Goal: Task Accomplishment & Management: Use online tool/utility

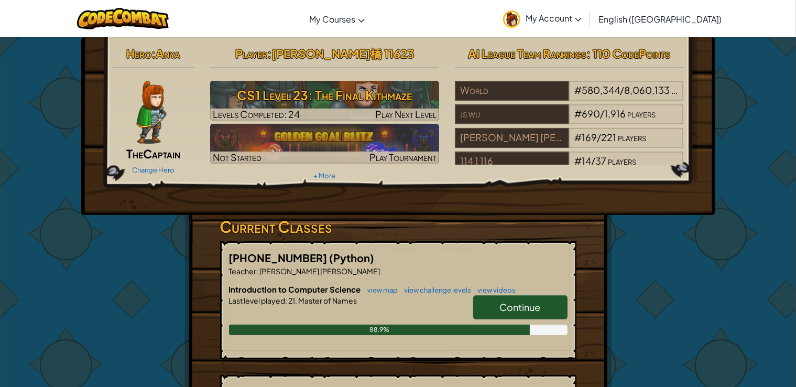
click at [552, 302] on link "Continue" at bounding box center [520, 307] width 94 height 24
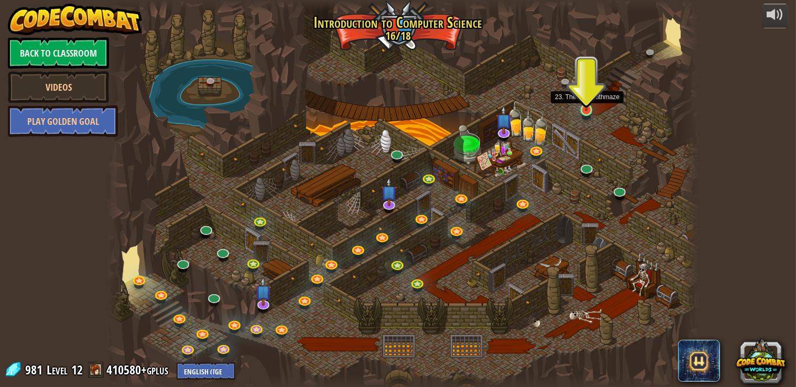
click at [588, 110] on img at bounding box center [586, 94] width 15 height 34
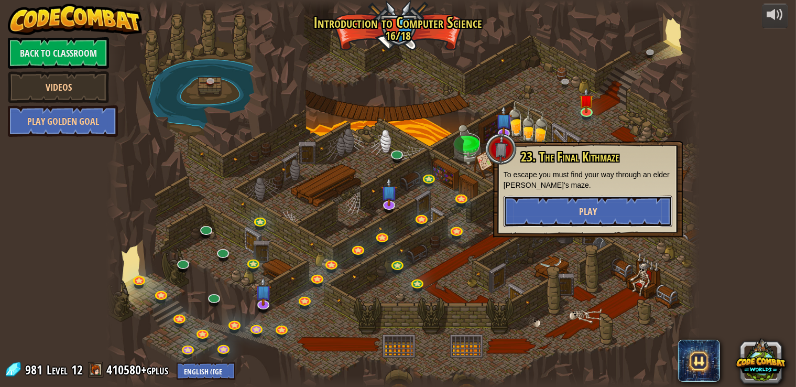
click at [606, 209] on button "Play" at bounding box center [588, 211] width 169 height 31
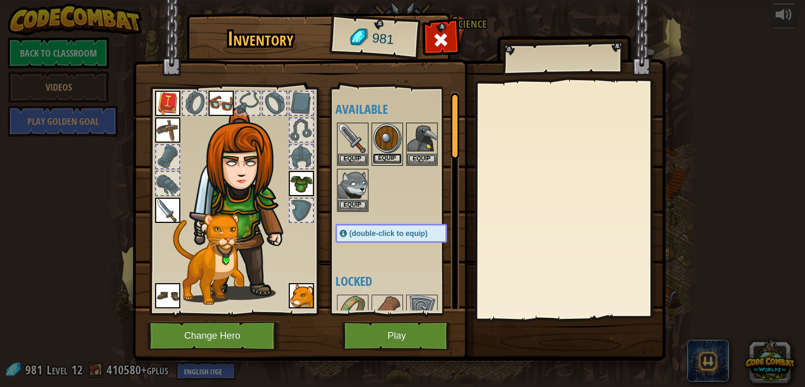
click at [401, 154] on button "Equip" at bounding box center [387, 158] width 29 height 11
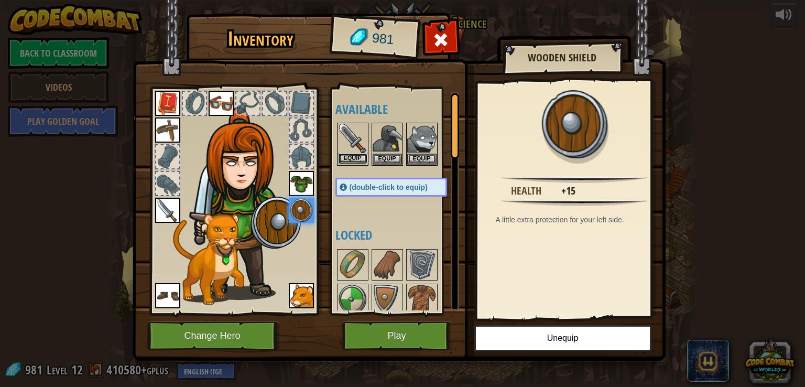
click at [345, 154] on button "Equip" at bounding box center [352, 158] width 29 height 11
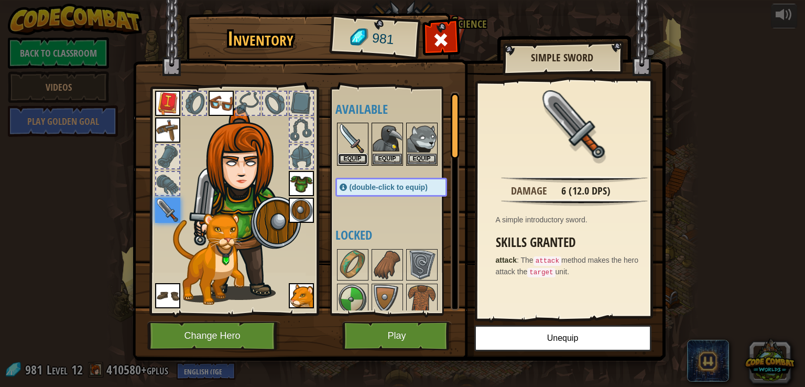
click at [345, 154] on button "Equip" at bounding box center [352, 159] width 29 height 11
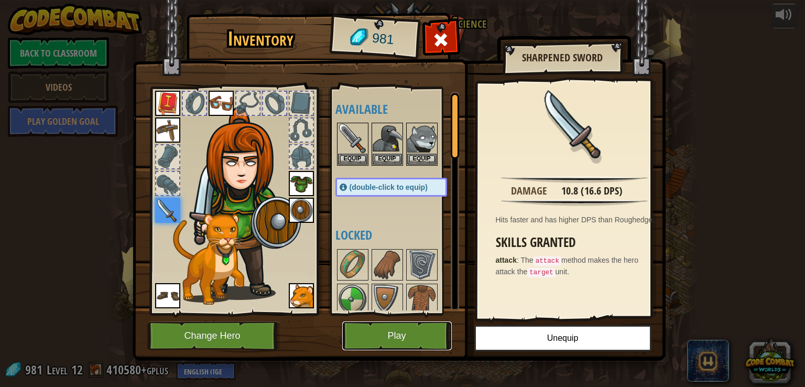
click at [445, 339] on button "Play" at bounding box center [397, 335] width 110 height 29
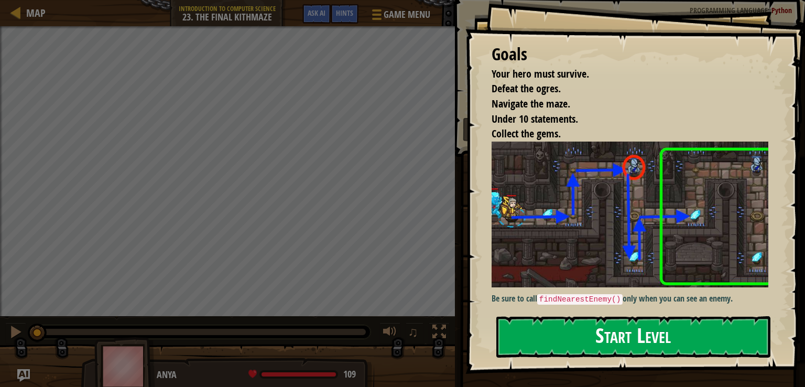
click at [654, 333] on button "Start Level" at bounding box center [633, 336] width 274 height 41
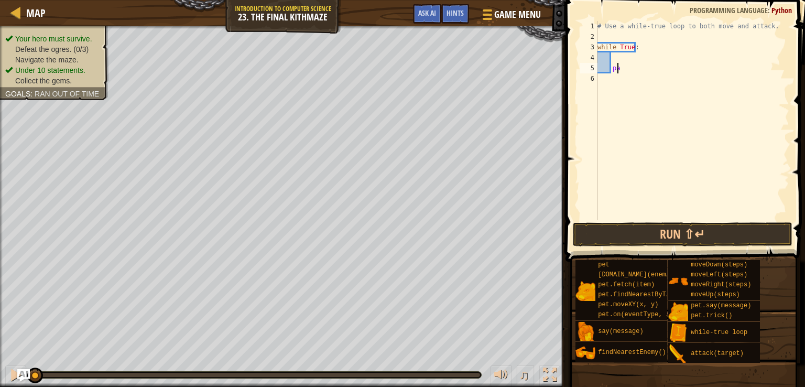
type textarea "p"
click at [617, 58] on div "# Use a while-true loop to both move and attack. while True :" at bounding box center [693, 131] width 194 height 220
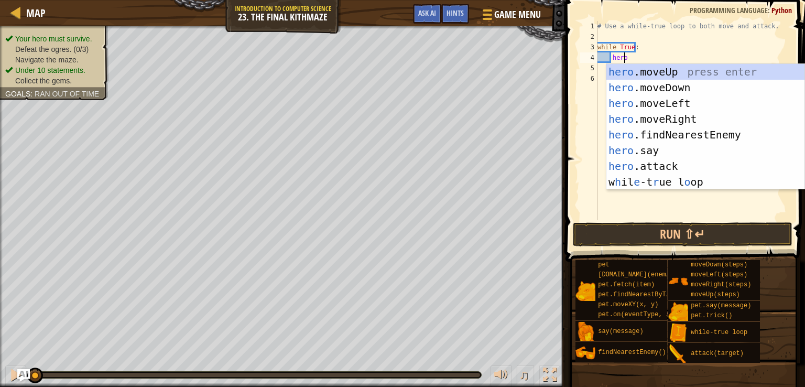
type textarea "hero."
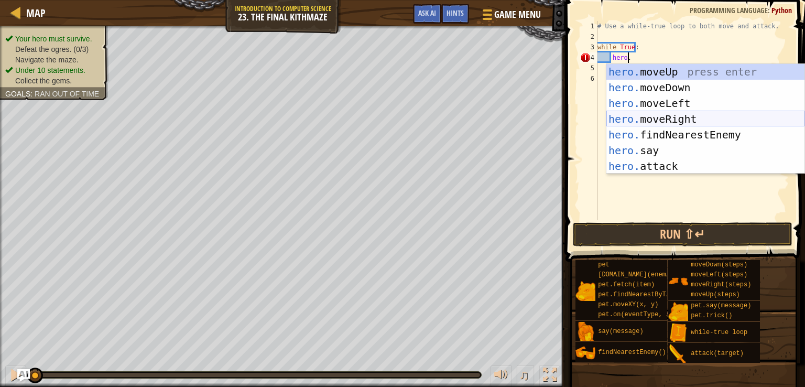
click at [682, 121] on div "hero. moveUp press enter hero. moveDown press enter hero. moveLeft press enter …" at bounding box center [706, 135] width 198 height 142
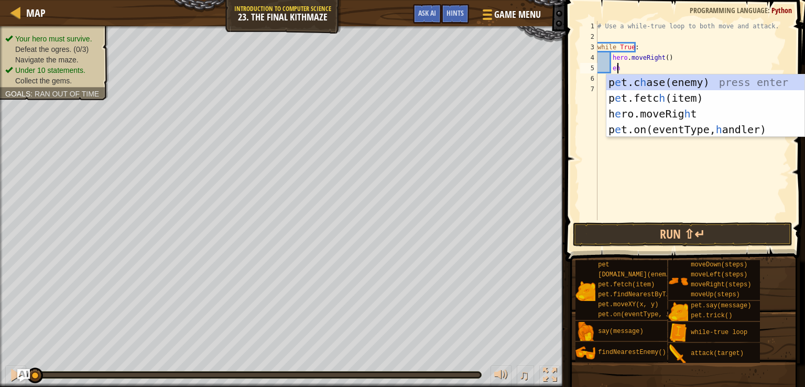
scroll to position [5, 2]
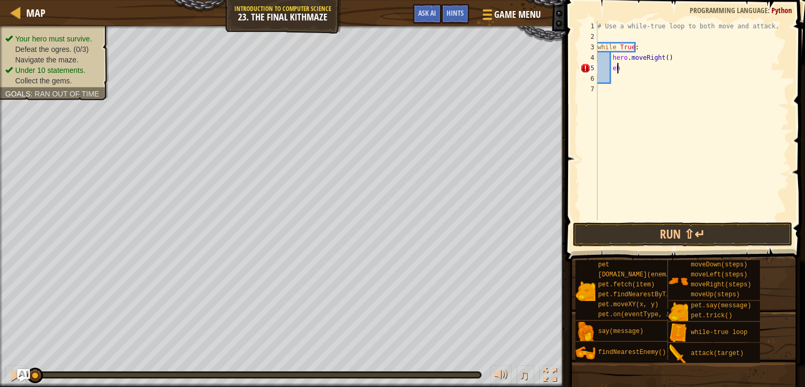
type textarea "e"
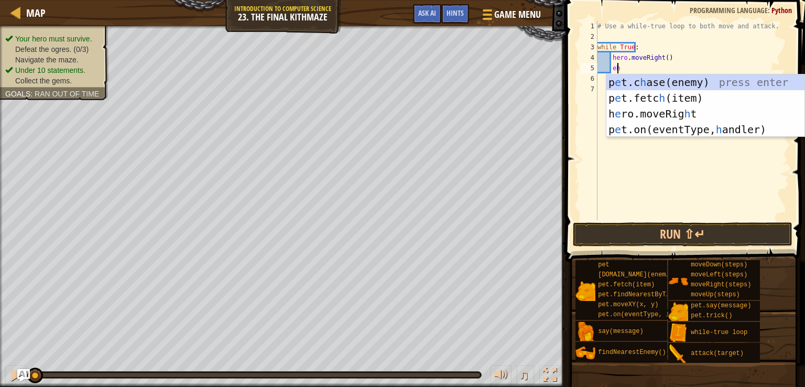
scroll to position [5, 2]
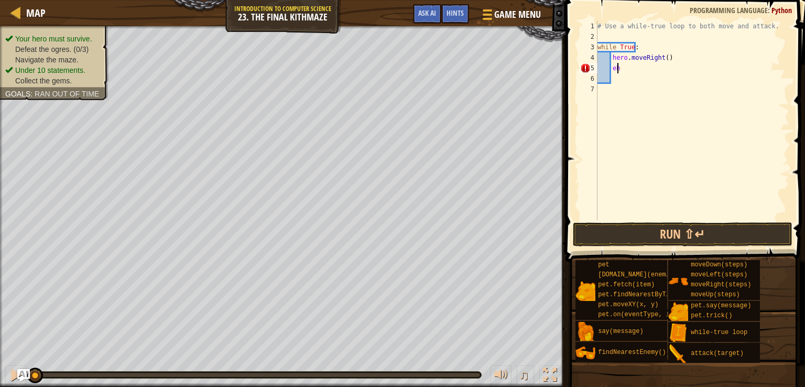
type textarea "e"
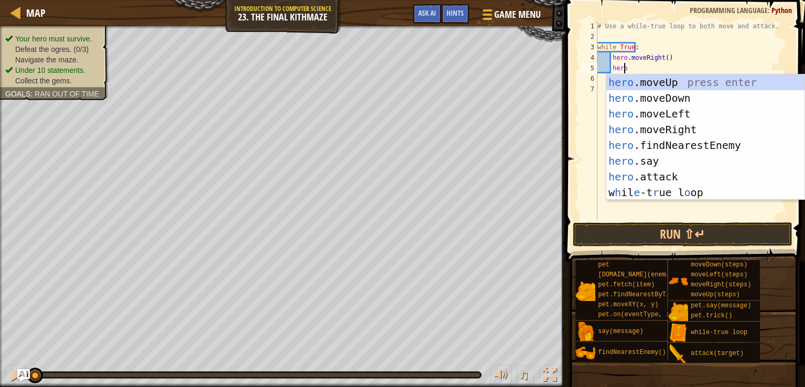
type textarea "hero."
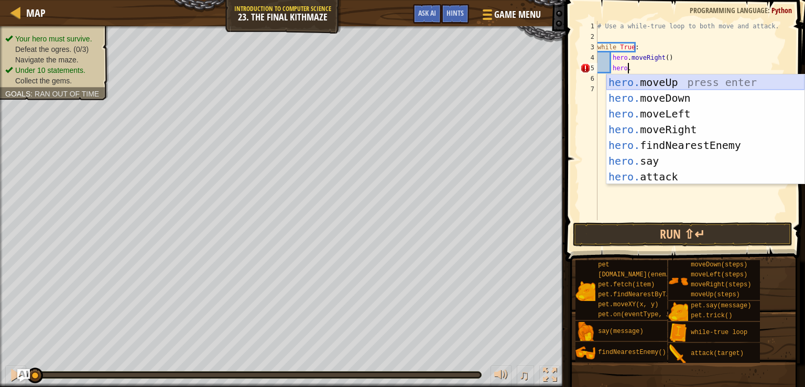
click at [722, 86] on div "hero. moveUp press enter hero. moveDown press enter hero. moveLeft press enter …" at bounding box center [706, 145] width 198 height 142
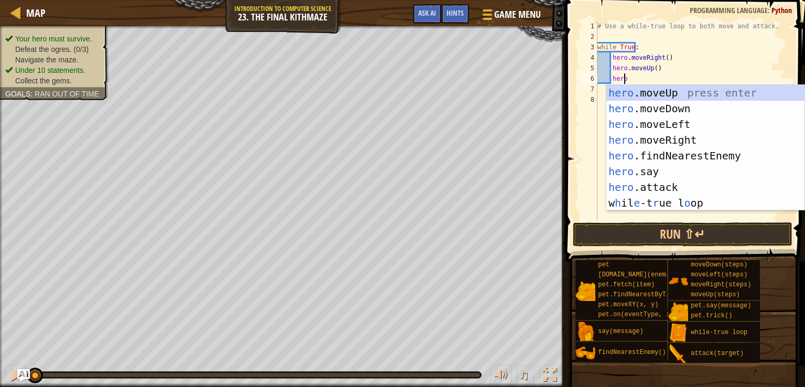
type textarea "hero."
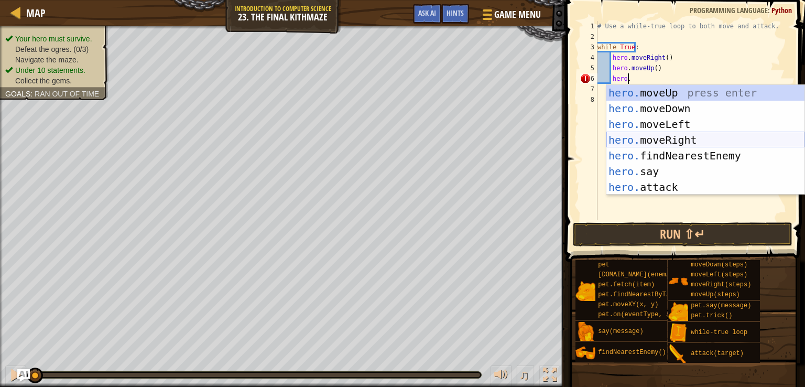
click at [667, 143] on div "hero. moveUp press enter hero. moveDown press enter hero. moveLeft press enter …" at bounding box center [706, 156] width 198 height 142
click at [683, 187] on div "hero. moveUp press enter hero. moveDown press enter hero. moveLeft press enter …" at bounding box center [706, 156] width 198 height 142
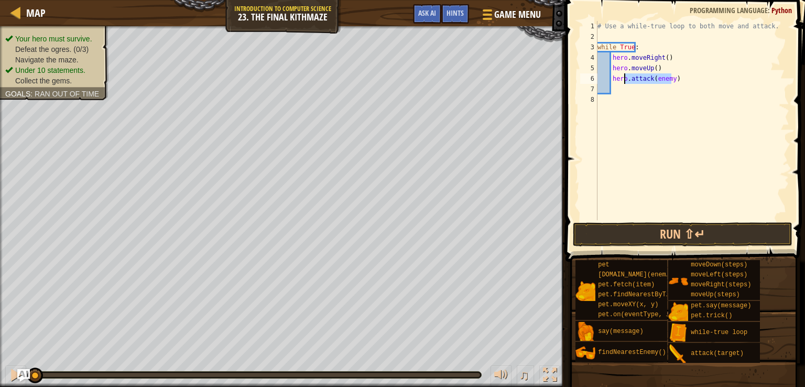
drag, startPoint x: 681, startPoint y: 74, endPoint x: 625, endPoint y: 80, distance: 56.4
click at [625, 80] on div "# Use a while-true loop to both move and attack. while True : hero . moveRight …" at bounding box center [693, 131] width 194 height 220
type textarea "hero."
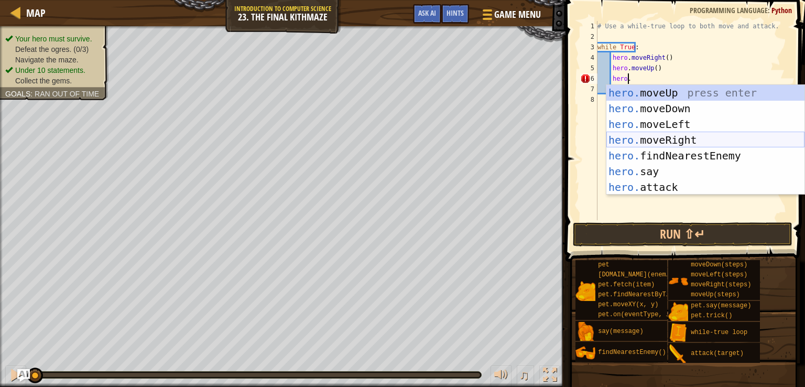
click at [708, 142] on div "hero. moveUp press enter hero. moveDown press enter hero. moveLeft press enter …" at bounding box center [706, 156] width 198 height 142
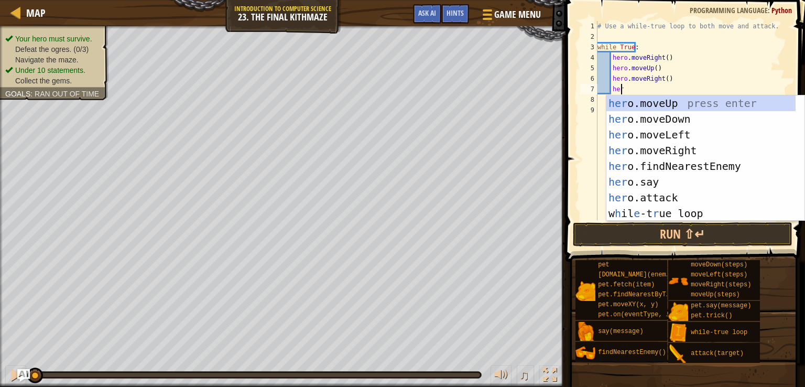
scroll to position [5, 2]
type textarea "hero."
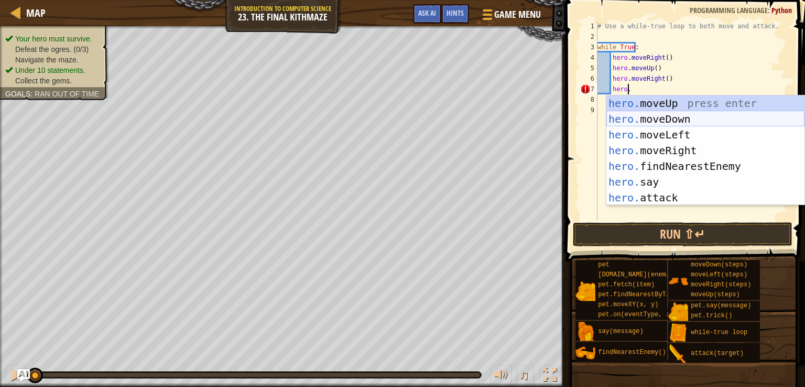
click at [700, 125] on div "hero. moveUp press enter hero. moveDown press enter hero. moveLeft press enter …" at bounding box center [706, 166] width 198 height 142
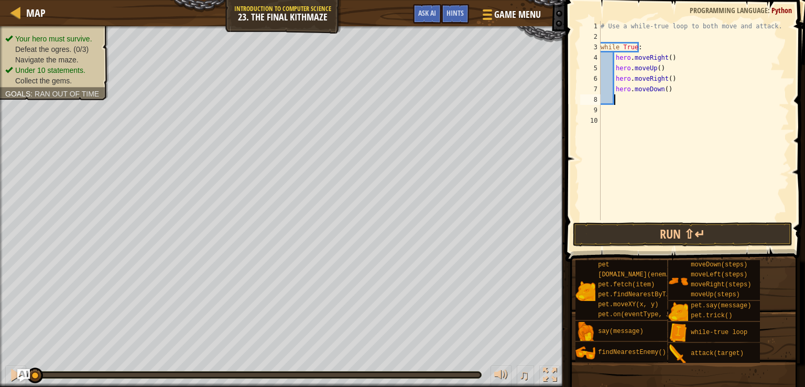
scroll to position [5, 1]
click at [663, 89] on div "# Use a while-true loop to both move and attack. while True : hero . moveRight …" at bounding box center [694, 131] width 191 height 220
click at [658, 88] on div "# Use a while-true loop to both move and attack. while True : hero . moveRight …" at bounding box center [694, 131] width 191 height 220
click at [661, 89] on div "# Use a while-true loop to both move and attack. while True : hero . moveRight …" at bounding box center [694, 131] width 191 height 220
type textarea "hero.moveDown(2)"
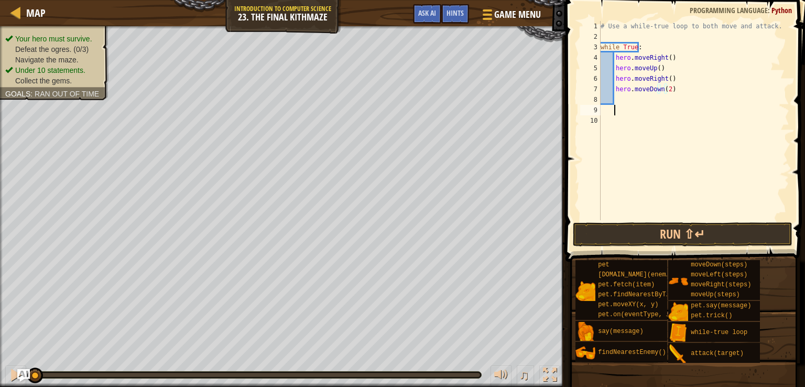
click at [684, 107] on div "# Use a while-true loop to both move and attack. while True : hero . moveRight …" at bounding box center [694, 131] width 191 height 220
click at [650, 102] on div "# Use a while-true loop to both move and attack. while True : hero . moveRight …" at bounding box center [694, 131] width 191 height 220
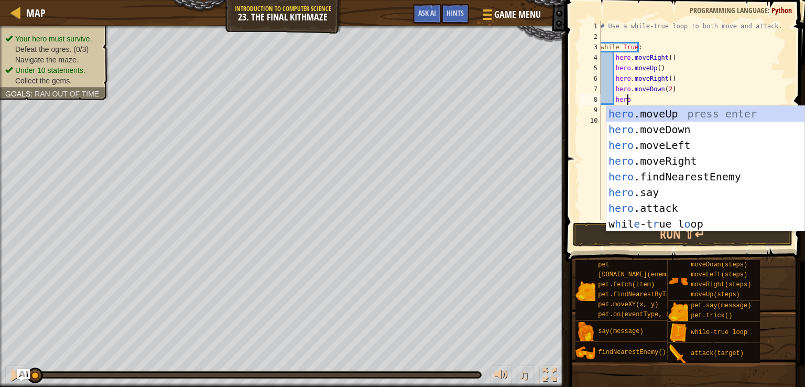
type textarea "hero."
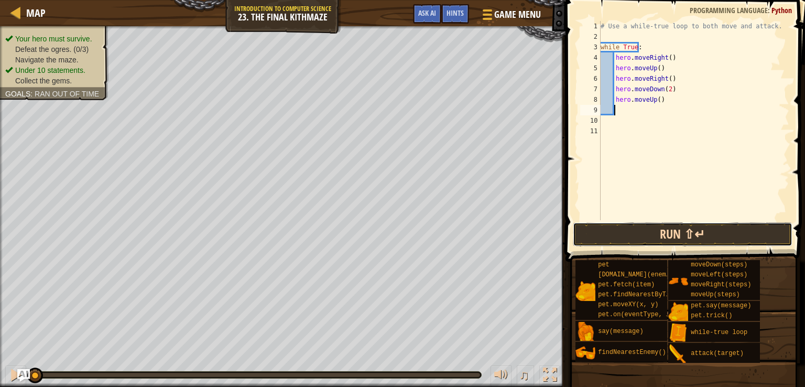
click at [708, 237] on button "Run ⇧↵" at bounding box center [683, 234] width 220 height 24
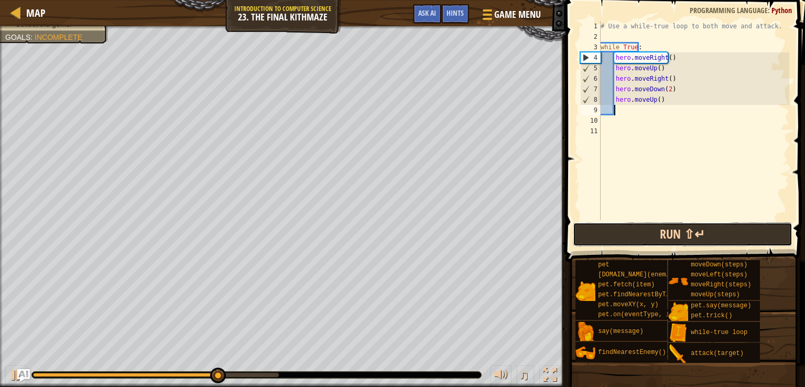
click at [661, 237] on button "Run ⇧↵" at bounding box center [683, 234] width 220 height 24
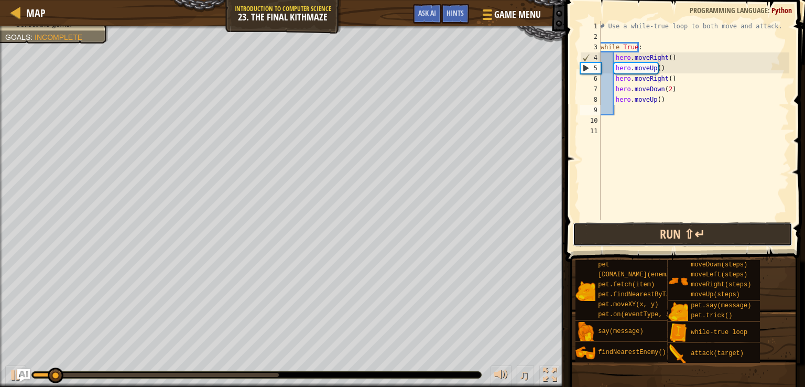
click at [661, 237] on button "Run ⇧↵" at bounding box center [683, 234] width 220 height 24
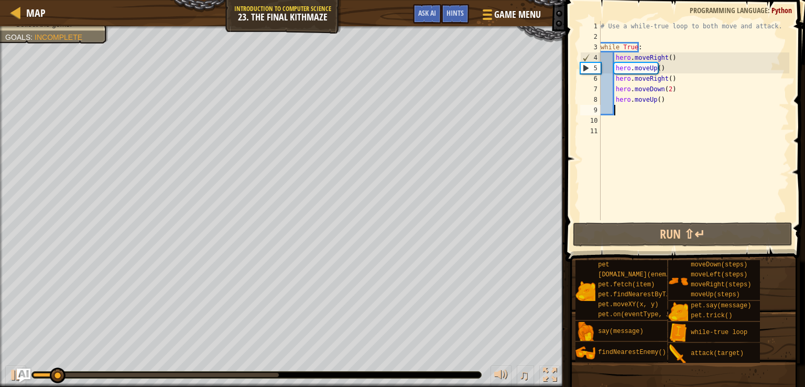
click at [21, 380] on img "Ask AI" at bounding box center [24, 376] width 14 height 14
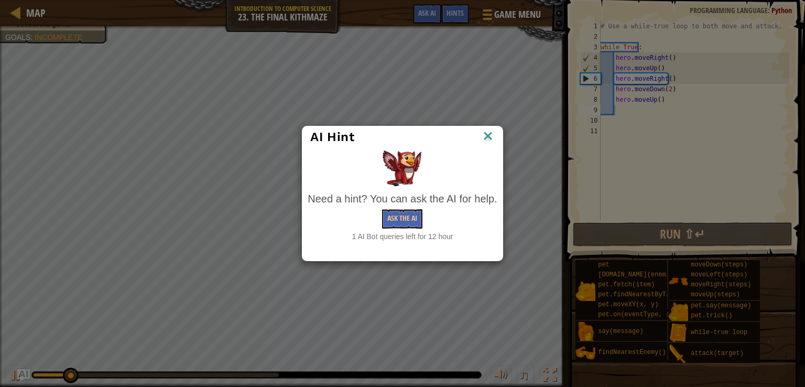
drag, startPoint x: 496, startPoint y: 139, endPoint x: 491, endPoint y: 138, distance: 5.3
click at [496, 138] on div "AI Hint" at bounding box center [402, 136] width 200 height 21
click at [489, 138] on img at bounding box center [488, 137] width 14 height 16
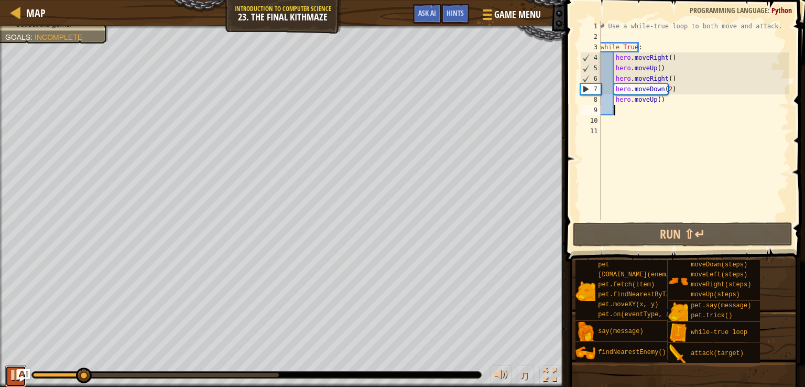
click at [15, 381] on div at bounding box center [16, 375] width 14 height 14
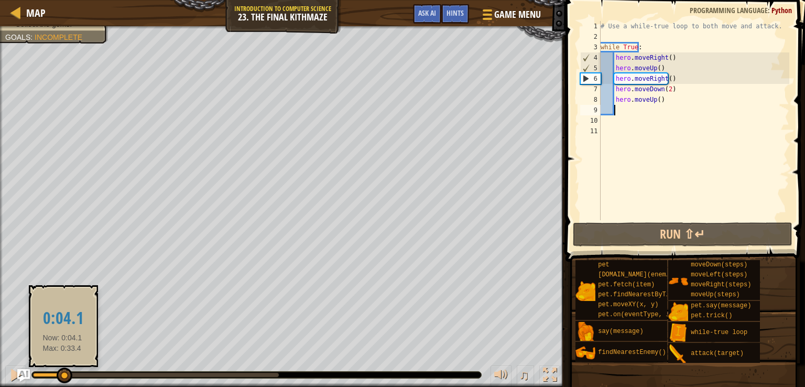
drag, startPoint x: 85, startPoint y: 374, endPoint x: 63, endPoint y: 371, distance: 22.8
click at [63, 371] on div at bounding box center [65, 375] width 16 height 16
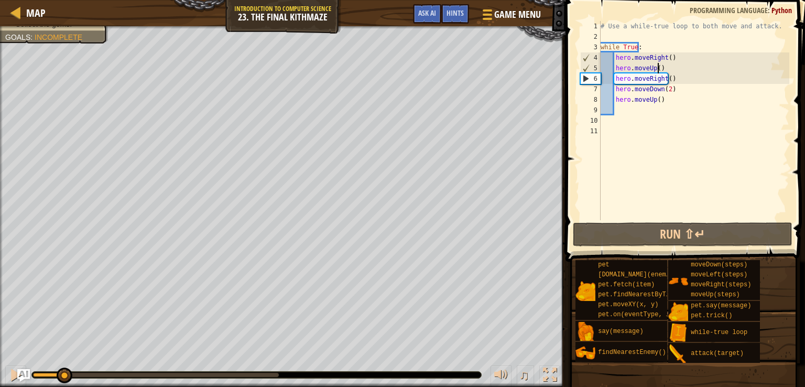
click at [673, 72] on div "# Use a while-true loop to both move and attack. while True : hero . moveRight …" at bounding box center [694, 131] width 191 height 220
type textarea "hero.moveUp()"
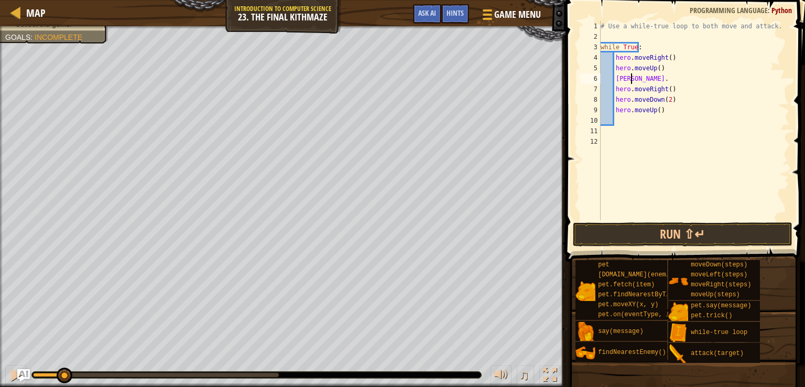
scroll to position [5, 3]
drag, startPoint x: 659, startPoint y: 68, endPoint x: 704, endPoint y: 66, distance: 45.1
click at [704, 66] on div "# Use a while-true loop to both move and attack. while True : hero . moveRight …" at bounding box center [694, 131] width 191 height 220
click at [634, 79] on div "# Use a while-true loop to both move and attack. while True : hero . moveRight …" at bounding box center [694, 131] width 191 height 220
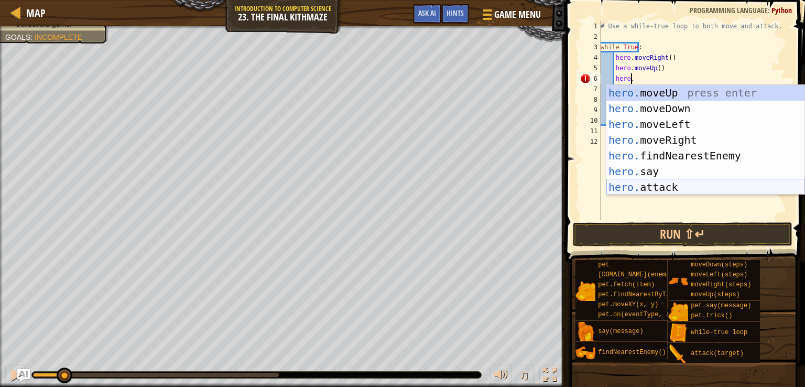
click at [711, 187] on div "hero. moveUp press enter hero. moveDown press enter hero. moveLeft press enter …" at bounding box center [706, 156] width 198 height 142
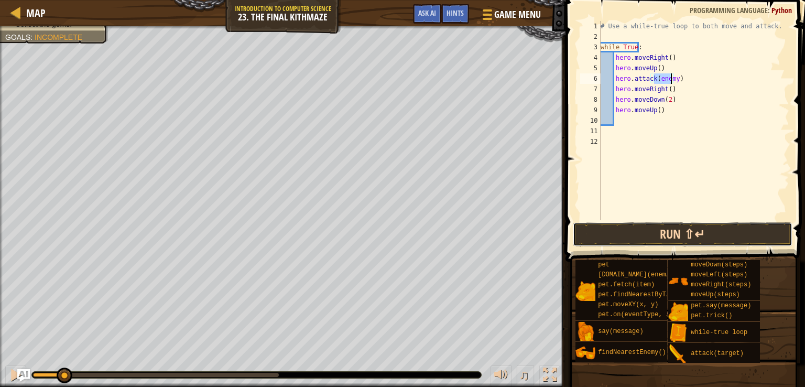
click at [723, 237] on button "Run ⇧↵" at bounding box center [683, 234] width 220 height 24
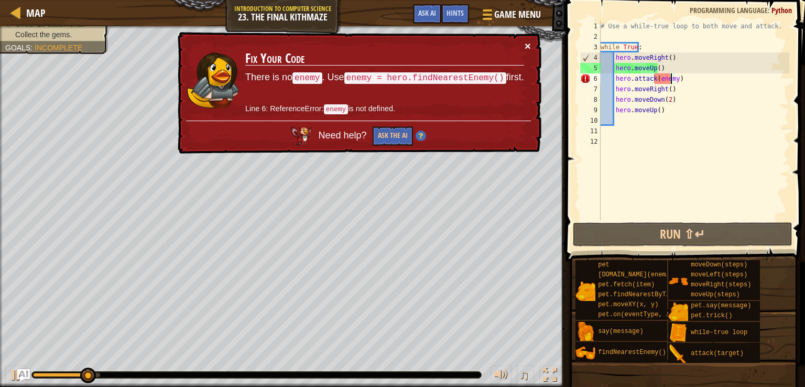
click at [528, 44] on button "×" at bounding box center [528, 45] width 6 height 11
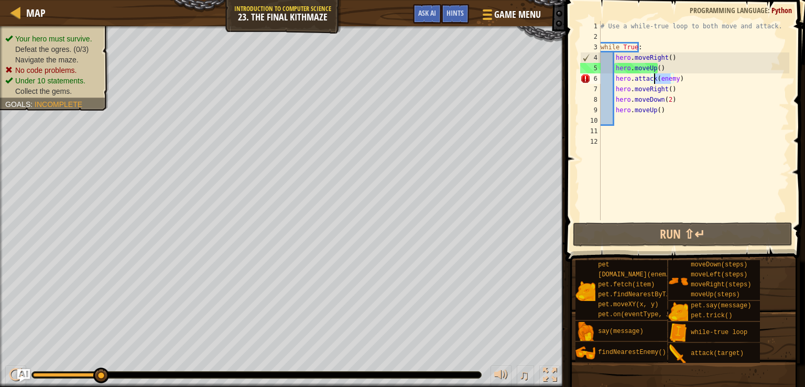
drag, startPoint x: 672, startPoint y: 79, endPoint x: 653, endPoint y: 80, distance: 18.9
click at [653, 80] on div "# Use a while-true loop to both move and attack. while True : hero . moveRight …" at bounding box center [694, 131] width 191 height 220
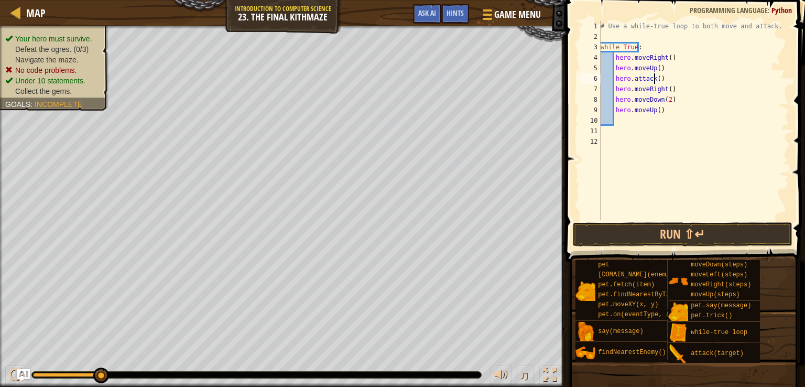
click at [469, 16] on div "Game Menu Done Hints Ask AI" at bounding box center [477, 16] width 139 height 25
click at [464, 16] on div "Hints" at bounding box center [455, 13] width 28 height 19
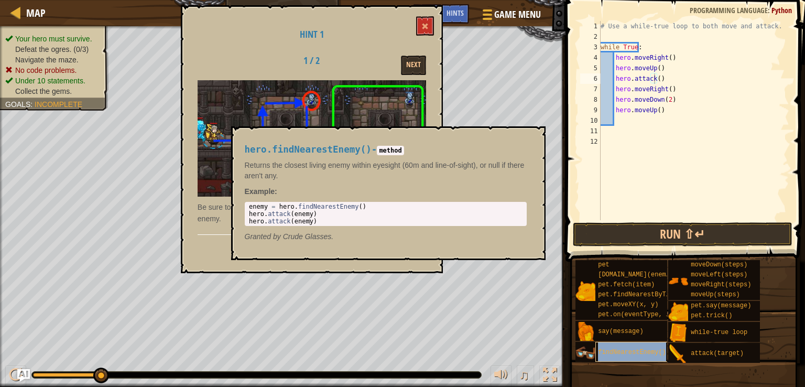
click at [640, 354] on span "findNearestEnemy()" at bounding box center [632, 352] width 68 height 7
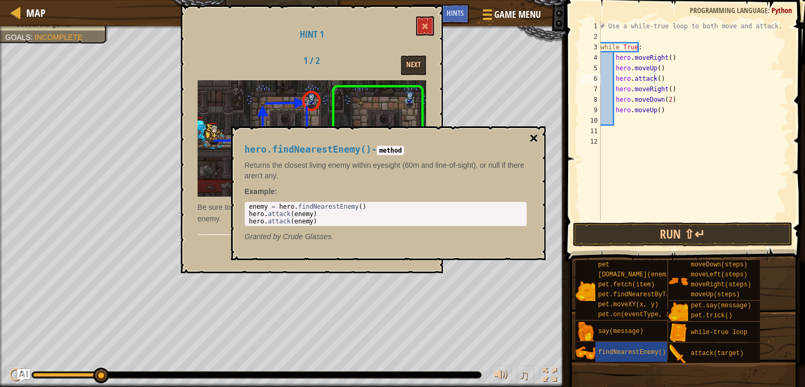
click at [535, 133] on button "×" at bounding box center [533, 138] width 8 height 15
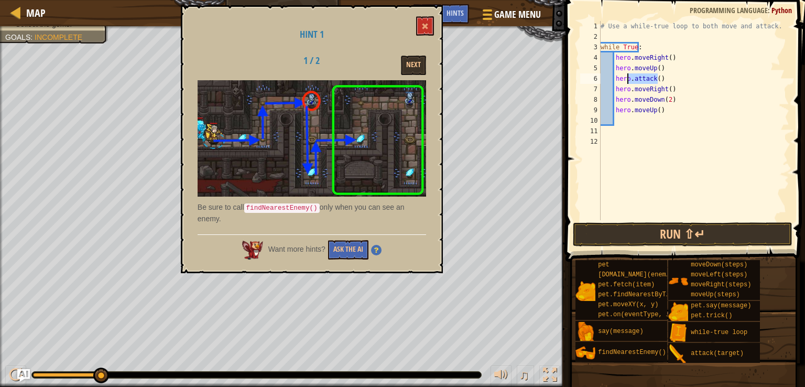
drag, startPoint x: 661, startPoint y: 79, endPoint x: 626, endPoint y: 80, distance: 34.1
click at [626, 80] on div "# Use a while-true loop to both move and attack. while True : hero . moveRight …" at bounding box center [694, 131] width 191 height 220
type textarea "ㄡ"
type textarea "."
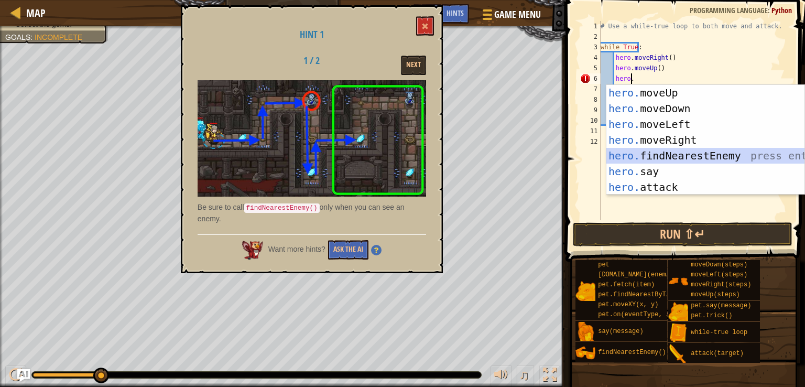
click at [663, 158] on div "hero. moveUp press enter hero. moveDown press enter hero. moveLeft press enter …" at bounding box center [706, 156] width 198 height 142
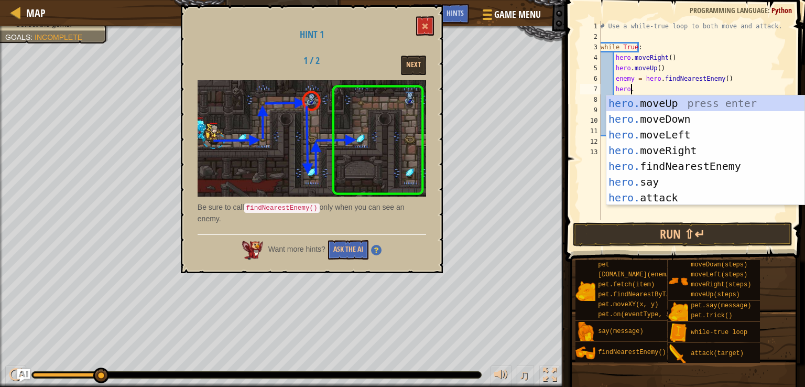
scroll to position [5, 3]
click at [689, 192] on div "hero. moveUp press enter hero. moveDown press enter hero. moveLeft press enter …" at bounding box center [706, 166] width 198 height 142
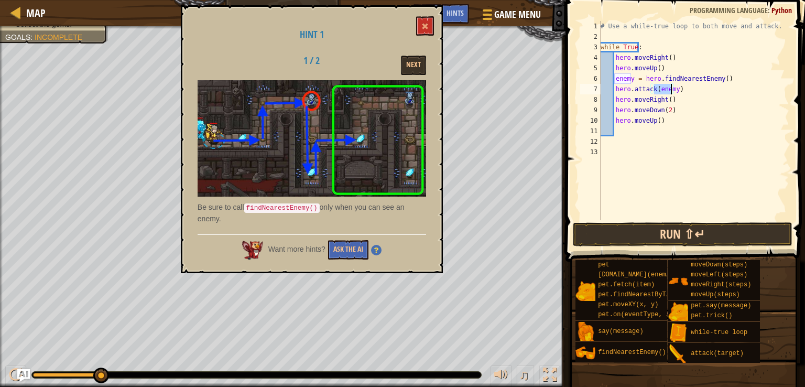
type textarea "hero.attack(enemy)"
click at [701, 235] on button "Run ⇧↵" at bounding box center [683, 234] width 220 height 24
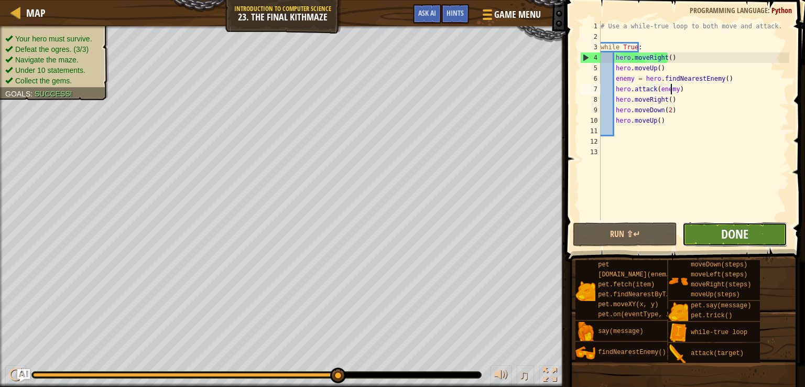
click at [725, 237] on span "Done" at bounding box center [734, 233] width 27 height 17
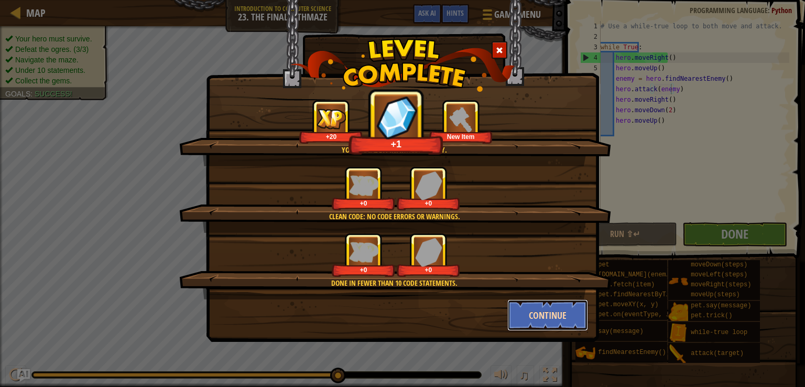
click at [574, 312] on button "Continue" at bounding box center [547, 314] width 81 height 31
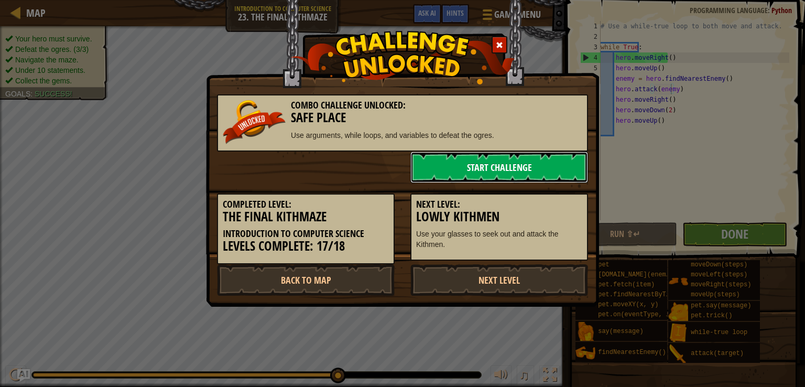
click at [481, 169] on link "Start Challenge" at bounding box center [499, 167] width 178 height 31
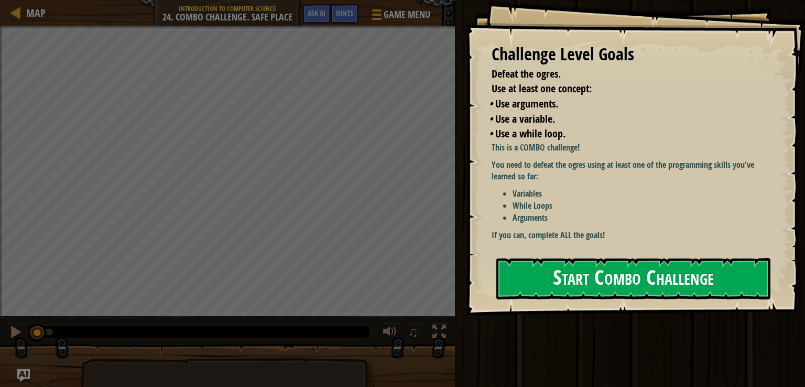
click at [623, 270] on button "Start Combo Challenge" at bounding box center [633, 278] width 274 height 41
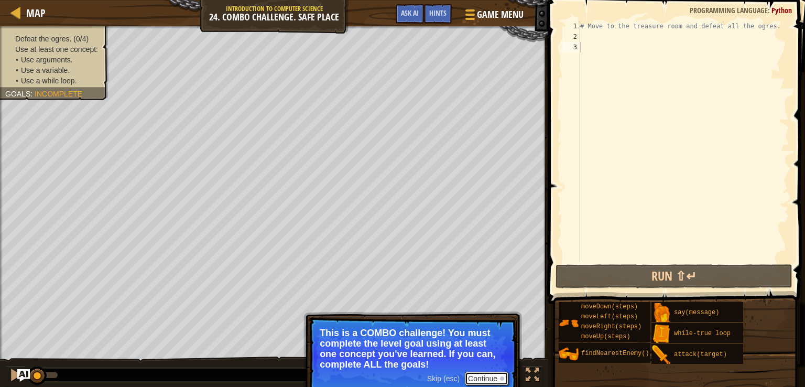
click at [480, 376] on button "Continue" at bounding box center [487, 379] width 44 height 14
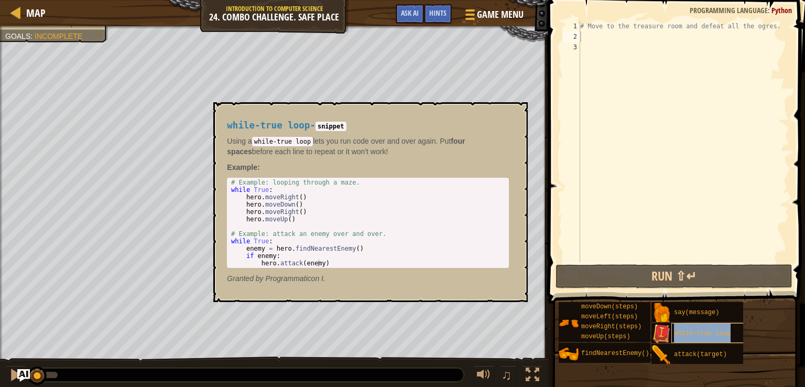
type textarea "while-true loop"
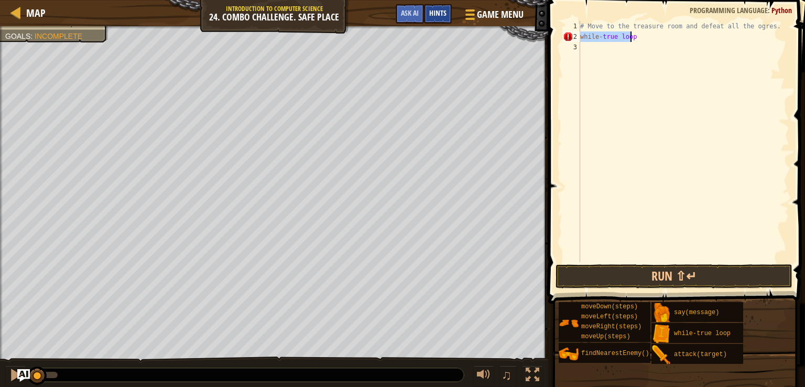
click at [429, 11] on span "Hints" at bounding box center [437, 13] width 17 height 10
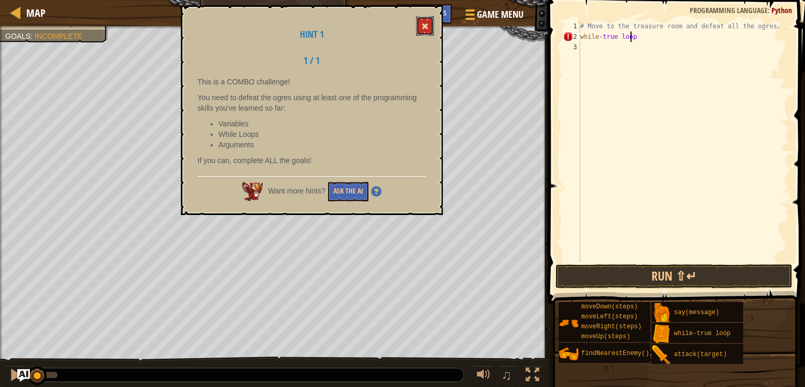
click at [432, 25] on button at bounding box center [425, 25] width 18 height 19
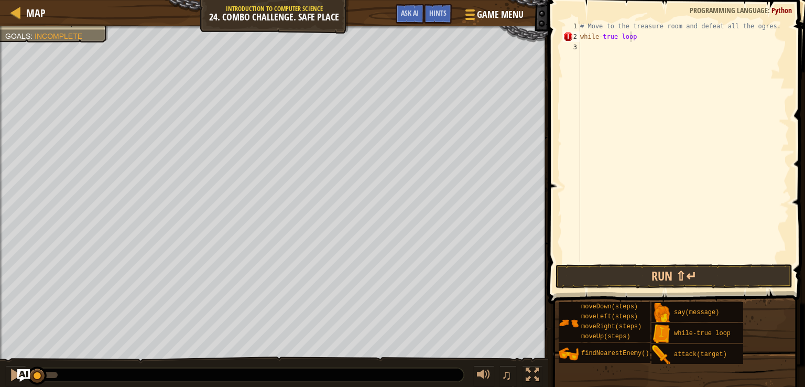
click at [635, 42] on div "# Move to the treasure room and defeat all the ogres. while - true loop" at bounding box center [683, 152] width 211 height 262
click at [634, 34] on div "# Move to the treasure room and defeat all the ogres. while - true loop" at bounding box center [683, 152] width 211 height 262
click at [603, 34] on div "# Move to the treasure room and defeat all the ogres. while - true :" at bounding box center [683, 152] width 211 height 262
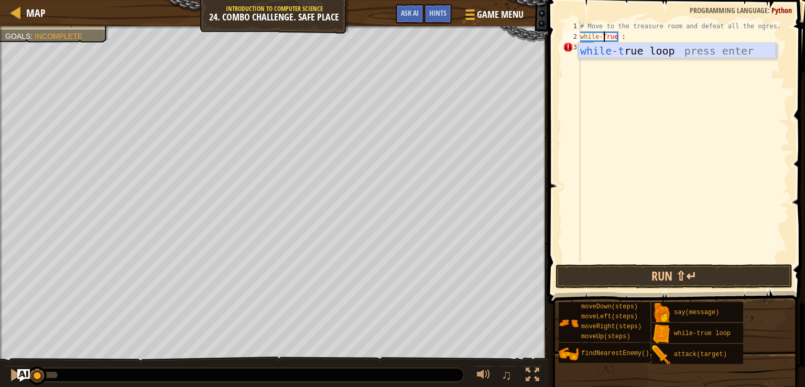
click at [679, 50] on div "while-t rue loop press enter" at bounding box center [677, 66] width 198 height 47
type textarea ":"
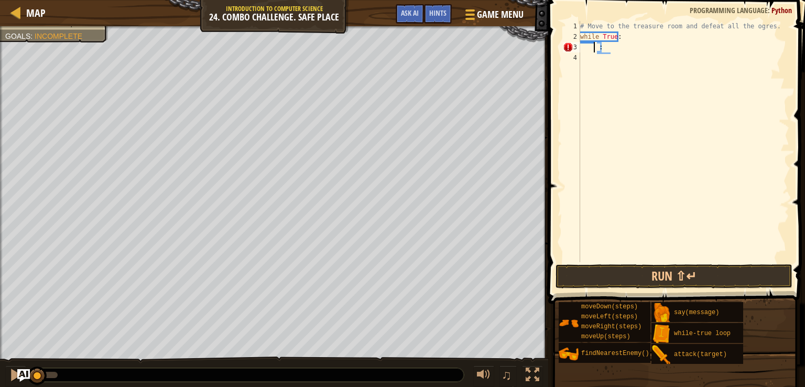
click at [618, 53] on div "# Move to the treasure room and defeat all the ogres. while True : :" at bounding box center [683, 152] width 211 height 262
click at [611, 48] on div "# Move to the treasure room and defeat all the ogres. while True : :" at bounding box center [683, 152] width 211 height 262
type textarea ":"
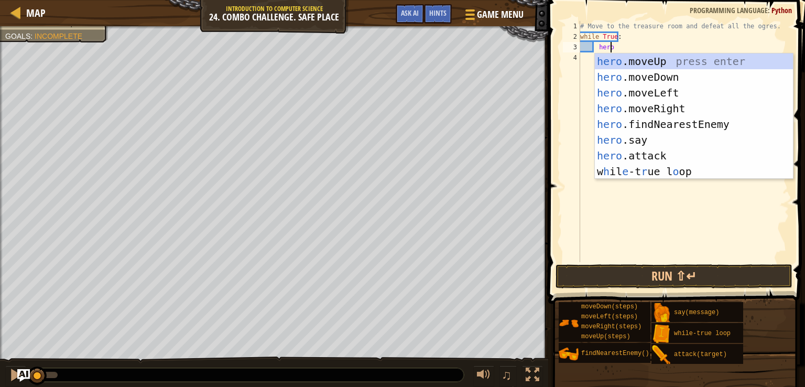
type textarea "hero."
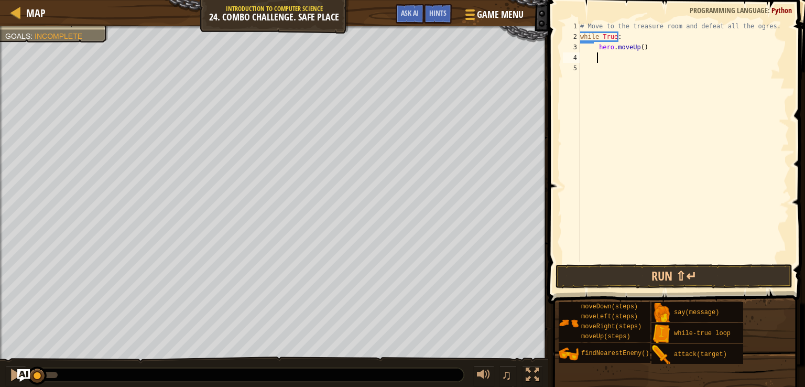
scroll to position [5, 1]
click at [582, 279] on button "Run ⇧↵" at bounding box center [674, 276] width 237 height 24
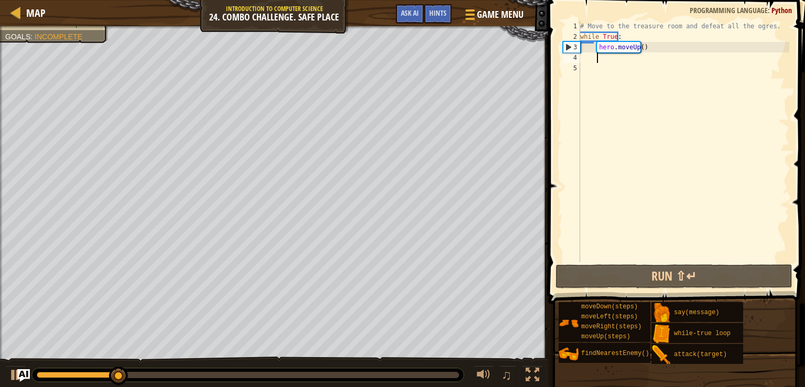
click at [637, 48] on div "# Move to the treasure room and defeat all the ogres. while True : hero . moveU…" at bounding box center [683, 152] width 211 height 262
type textarea "hero.moveUp(4)"
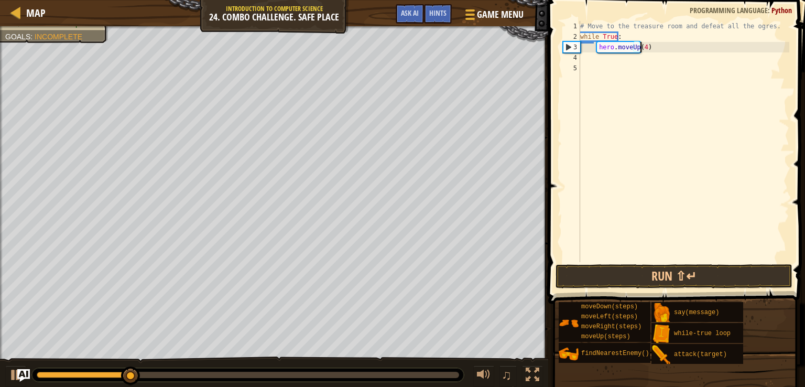
scroll to position [5, 7]
drag, startPoint x: 653, startPoint y: 44, endPoint x: 671, endPoint y: 75, distance: 36.4
click at [654, 45] on div "# Move to the treasure room and defeat all the ogres. while True : hero . moveU…" at bounding box center [683, 152] width 211 height 262
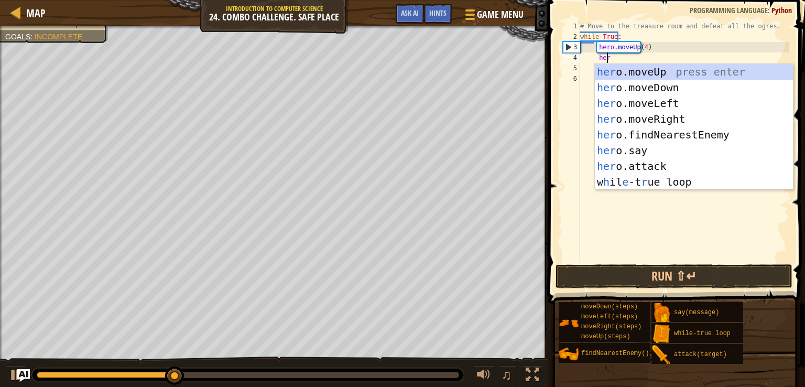
type textarea "hero"
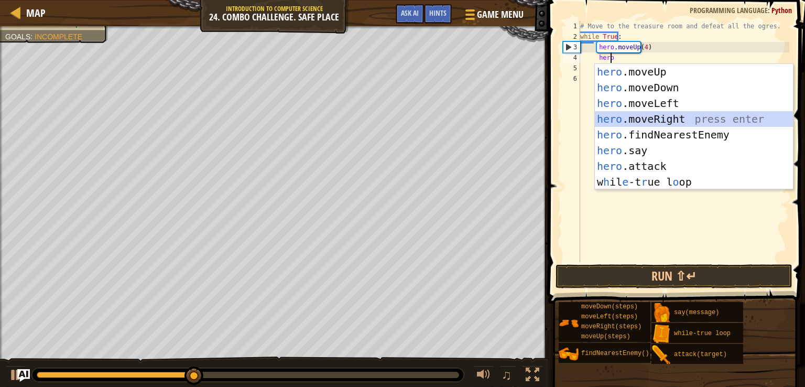
click at [700, 120] on div "hero .moveUp press enter hero .moveDown press enter hero .moveLeft press enter …" at bounding box center [694, 142] width 198 height 157
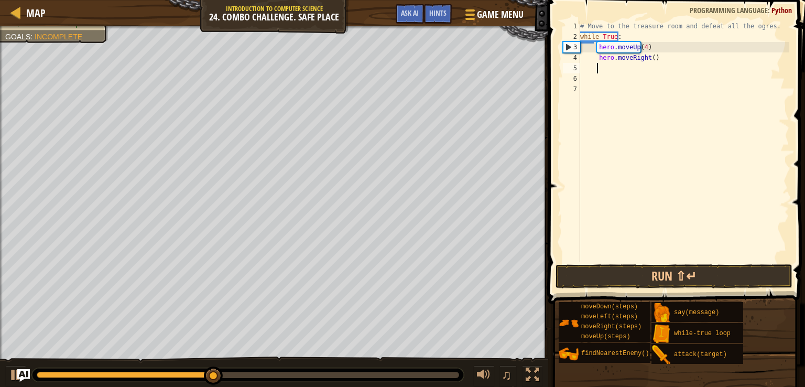
click at [650, 55] on div "# Move to the treasure room and defeat all the ogres. while True : hero . moveU…" at bounding box center [683, 152] width 211 height 262
click at [646, 55] on div "# Move to the treasure room and defeat all the ogres. while True : hero . moveU…" at bounding box center [683, 152] width 211 height 262
type textarea "hero.moveRight(4)"
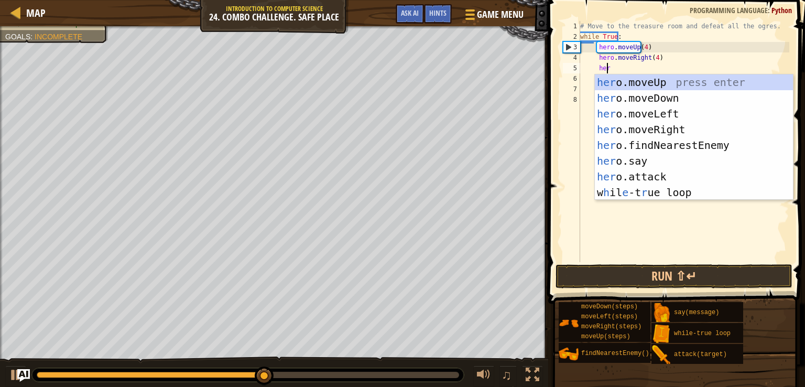
type textarea "hero"
click at [652, 100] on div "hero .moveUp press enter hero .moveDown press enter hero .moveLeft press enter …" at bounding box center [694, 152] width 198 height 157
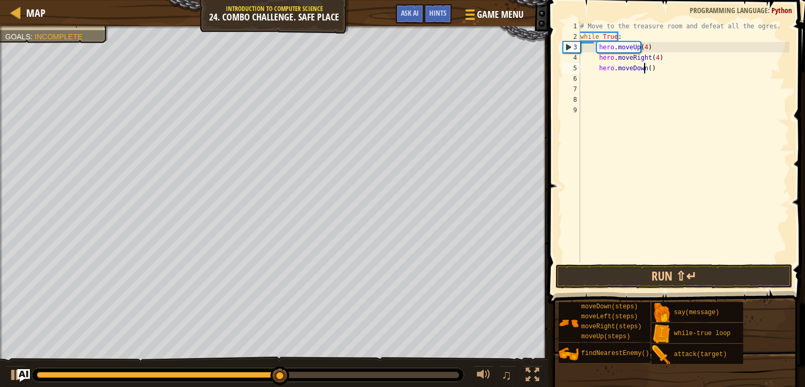
click at [644, 70] on div "# Move to the treasure room and defeat all the ogres. while True : hero . moveU…" at bounding box center [683, 152] width 211 height 262
type textarea "hero.moveDown(3)"
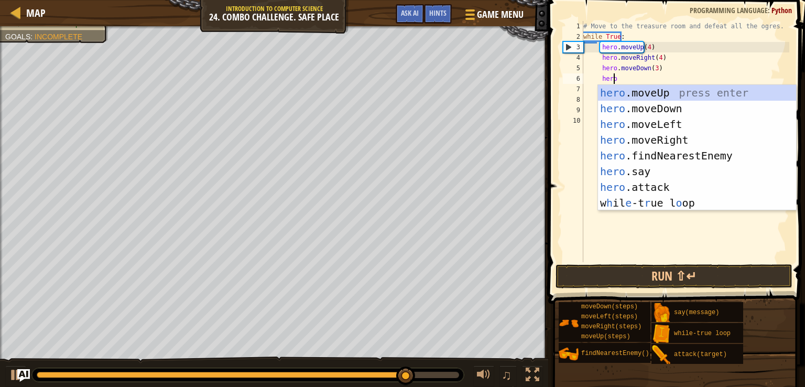
type textarea "hero."
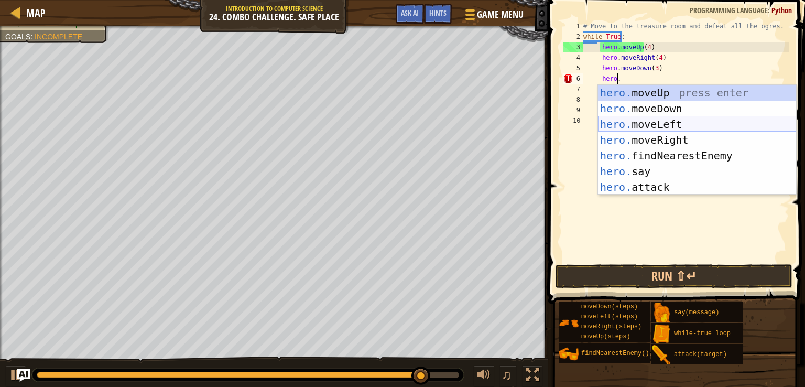
click at [673, 127] on div "hero. moveUp press enter hero. moveDown press enter hero. moveLeft press enter …" at bounding box center [697, 156] width 198 height 142
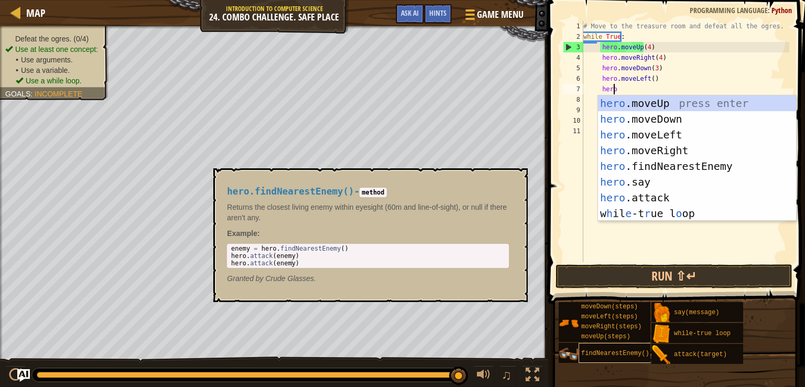
type textarea "hero."
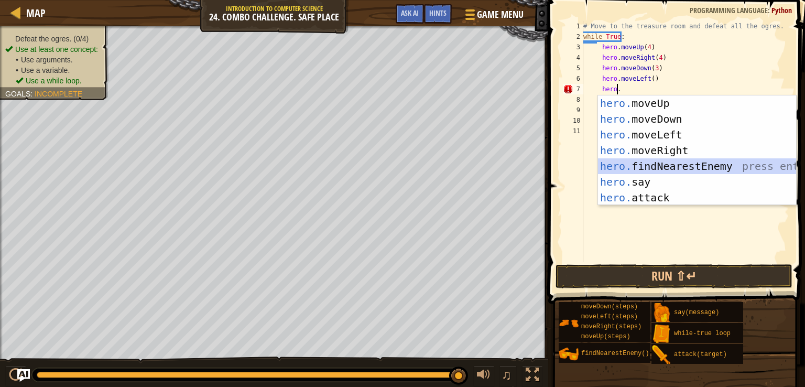
click at [664, 168] on div "hero. moveUp press enter hero. moveDown press enter hero. moveLeft press enter …" at bounding box center [697, 166] width 198 height 142
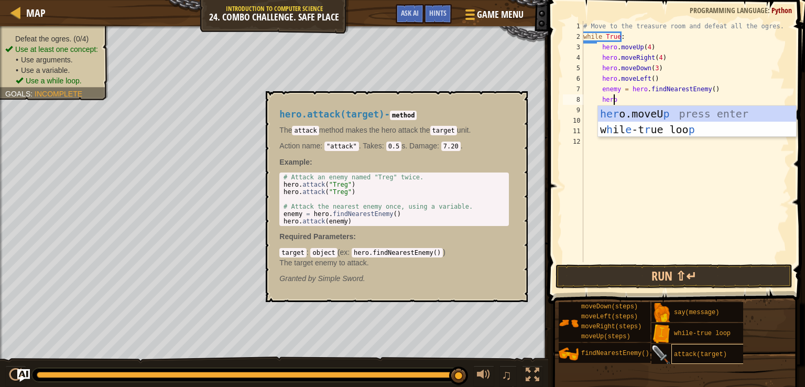
scroll to position [5, 2]
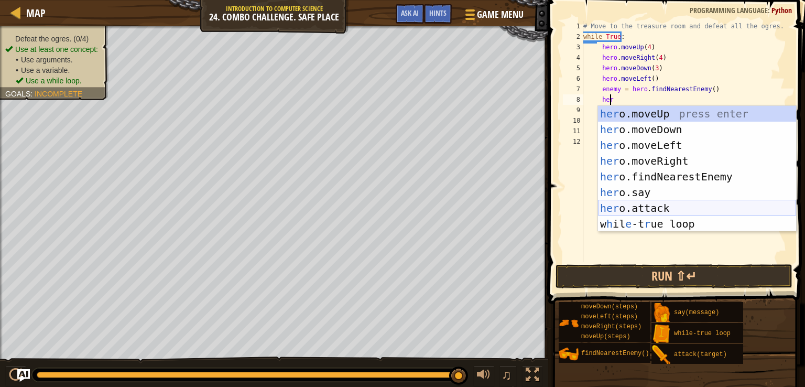
click at [637, 208] on div "her o.moveUp press enter her o.moveDown press enter her o.moveLeft press enter …" at bounding box center [697, 184] width 198 height 157
type textarea "hero.attack(enemy)"
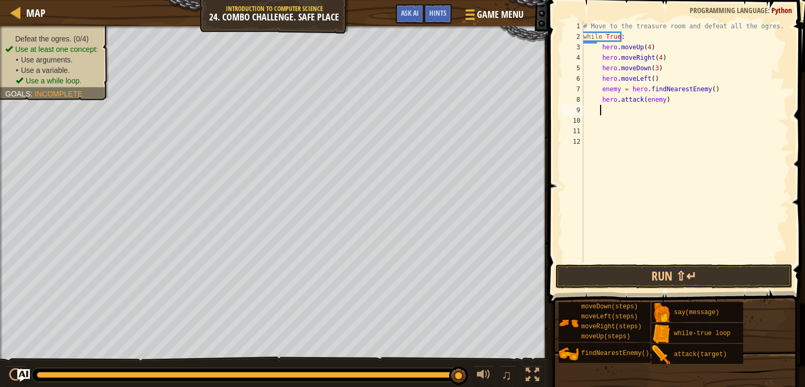
click at [661, 114] on div "# Move to the treasure room and defeat all the ogres. while True : hero . moveU…" at bounding box center [685, 152] width 208 height 262
drag, startPoint x: 699, startPoint y: 277, endPoint x: 698, endPoint y: 284, distance: 7.0
click at [699, 277] on button "Run ⇧↵" at bounding box center [674, 276] width 237 height 24
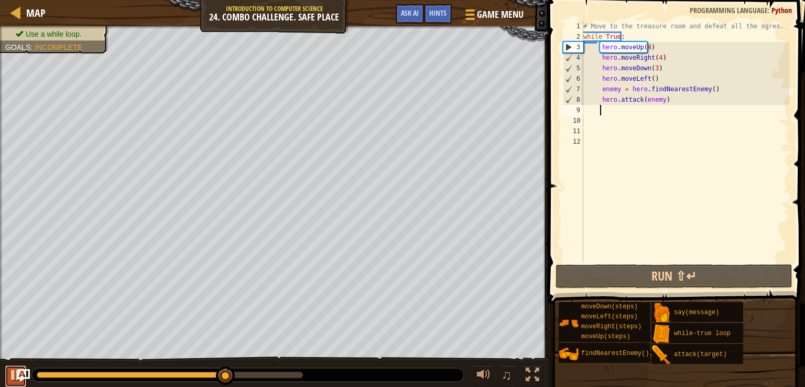
click at [15, 372] on div at bounding box center [16, 375] width 14 height 14
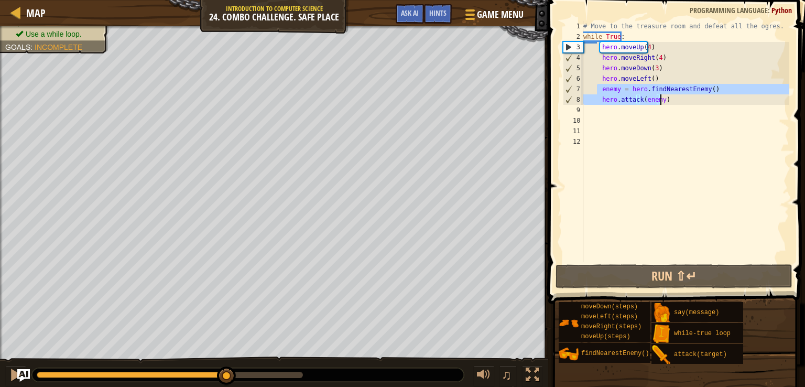
drag, startPoint x: 598, startPoint y: 89, endPoint x: 694, endPoint y: 103, distance: 96.5
click at [694, 103] on div "# Move to the treasure room and defeat all the ogres. while True : hero . moveU…" at bounding box center [685, 152] width 208 height 262
type textarea "enemy = hero.findNearestEnemy() hero.attack(enemy)"
click at [625, 114] on div "# Move to the treasure room and defeat all the ogres. while True : hero . moveU…" at bounding box center [685, 152] width 208 height 262
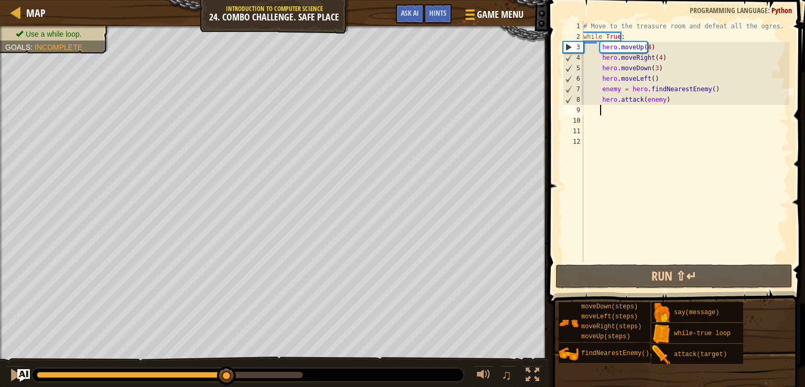
paste textarea "hero.attack(enemy)"
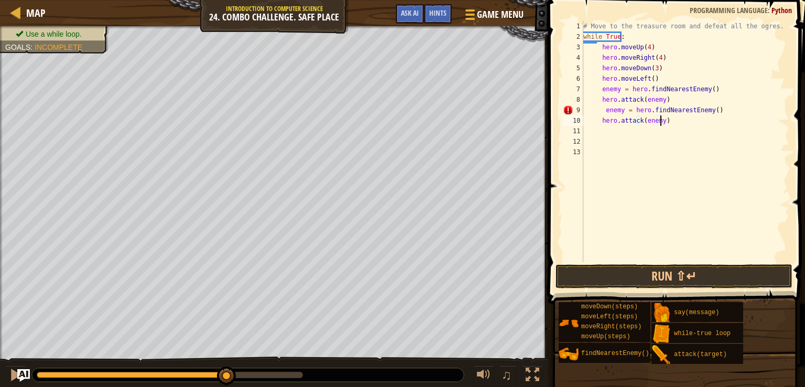
click at [602, 111] on div "# Move to the treasure room and defeat all the ogres. while True : hero . moveU…" at bounding box center [685, 152] width 208 height 262
type textarea "enemy = hero.findNearestEnemy()"
click at [702, 143] on div "# Move to the treasure room and defeat all the ogres. while True : hero . moveU…" at bounding box center [685, 152] width 208 height 262
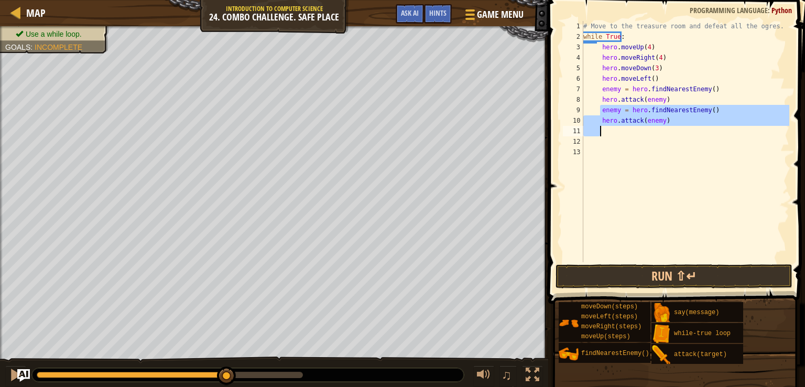
drag, startPoint x: 599, startPoint y: 112, endPoint x: 686, endPoint y: 132, distance: 89.3
click at [686, 132] on div "# Move to the treasure room and defeat all the ogres. while True : hero . moveU…" at bounding box center [685, 152] width 208 height 262
type textarea "hero.attack(enemy)"
click at [626, 131] on div "# Move to the treasure room and defeat all the ogres. while True : hero . moveU…" at bounding box center [685, 141] width 208 height 241
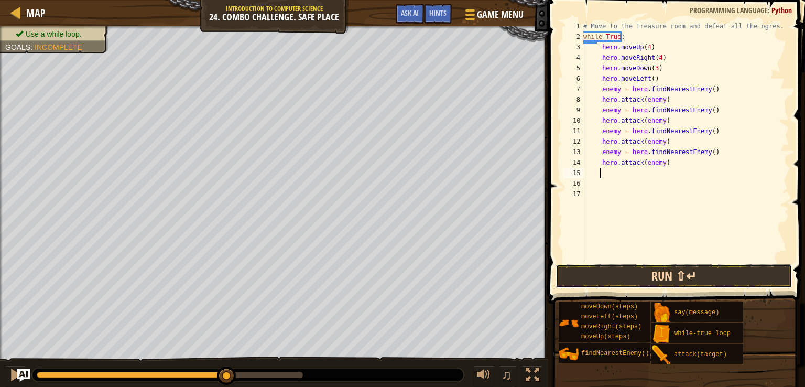
click at [640, 282] on button "Run ⇧↵" at bounding box center [674, 276] width 237 height 24
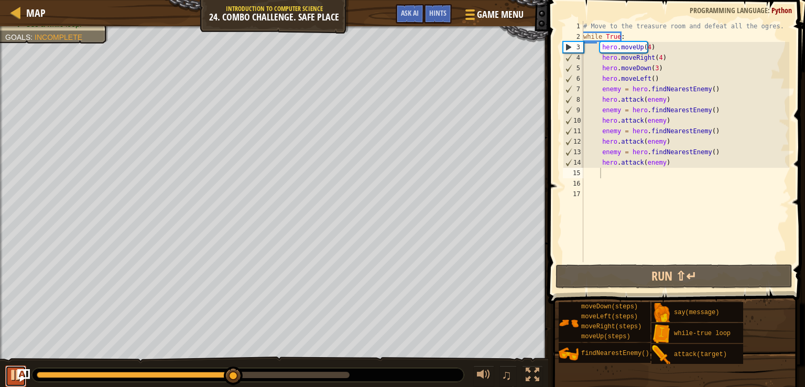
click at [12, 378] on div at bounding box center [16, 375] width 14 height 14
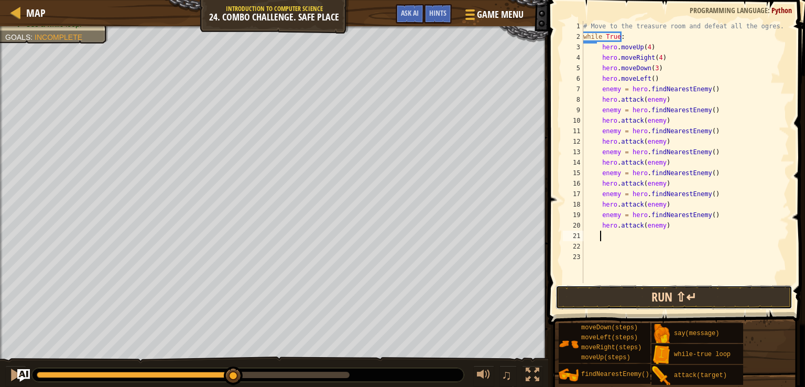
click at [621, 290] on button "Run ⇧↵" at bounding box center [674, 297] width 237 height 24
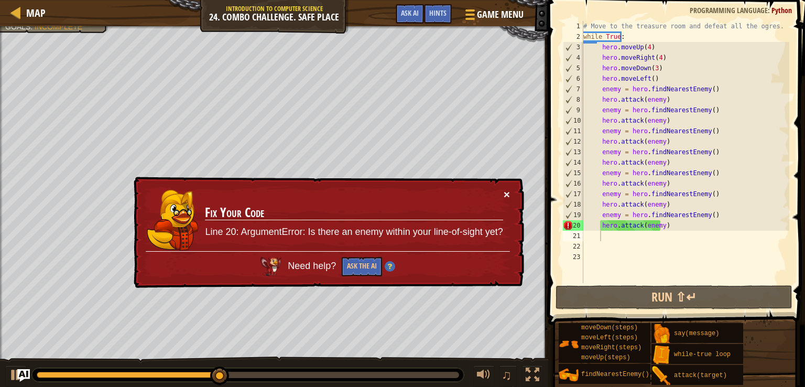
click at [510, 193] on button "×" at bounding box center [507, 194] width 6 height 11
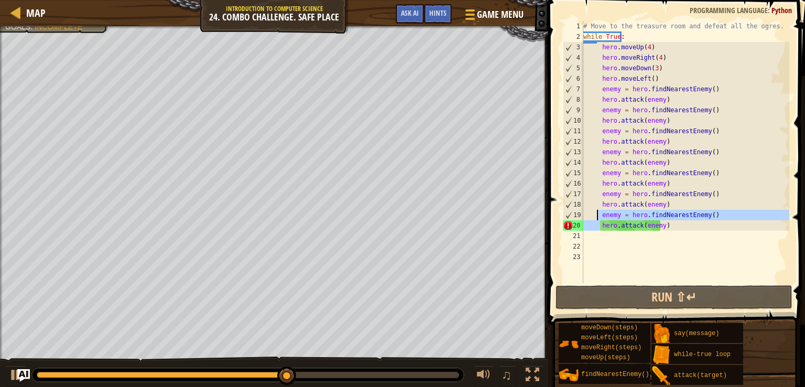
drag, startPoint x: 600, startPoint y: 221, endPoint x: 596, endPoint y: 213, distance: 8.5
click at [596, 213] on div "# Move to the treasure room and defeat all the ogres. while True : hero . moveU…" at bounding box center [685, 162] width 208 height 283
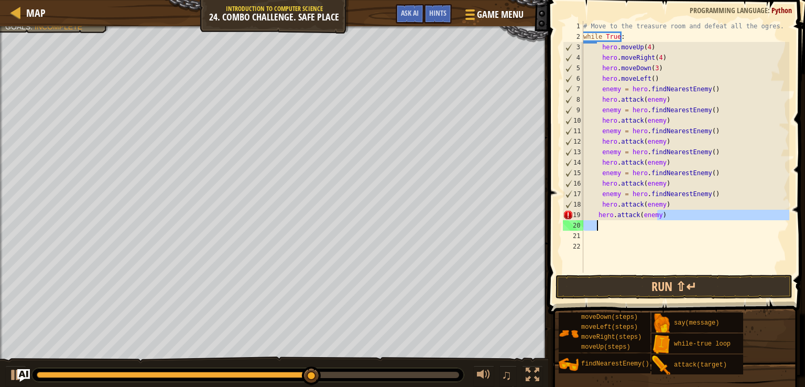
drag, startPoint x: 674, startPoint y: 220, endPoint x: 594, endPoint y: 221, distance: 79.7
click at [594, 221] on div "# Move to the treasure room and defeat all the ogres. while True : hero . moveU…" at bounding box center [685, 157] width 208 height 273
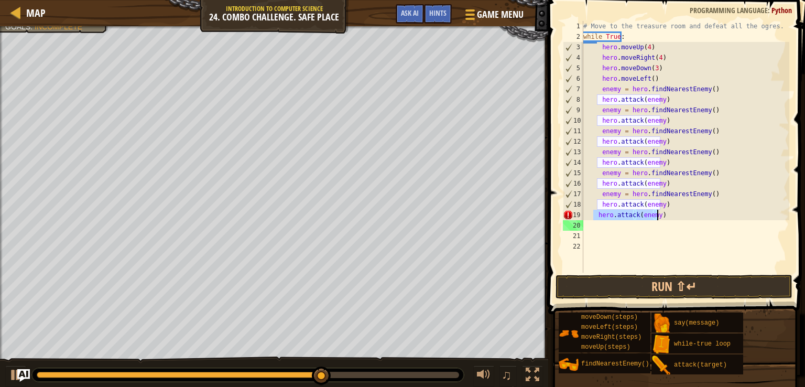
drag, startPoint x: 594, startPoint y: 218, endPoint x: 663, endPoint y: 212, distance: 68.4
click at [663, 212] on div "# Move to the treasure room and defeat all the ogres. while True : hero . moveU…" at bounding box center [685, 157] width 208 height 273
type textarea "hero.attack(enemy)"
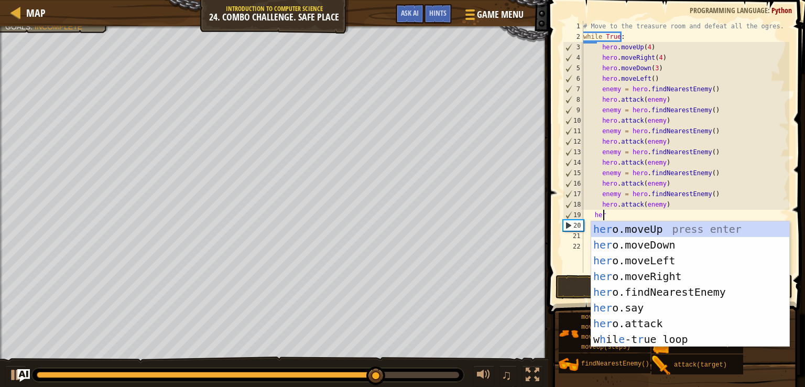
type textarea "hero"
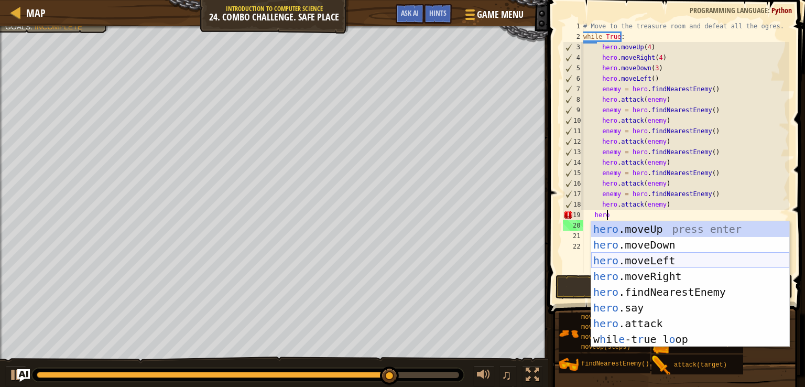
click at [674, 265] on div "hero .moveUp press enter hero .moveDown press enter hero .moveLeft press enter …" at bounding box center [690, 299] width 198 height 157
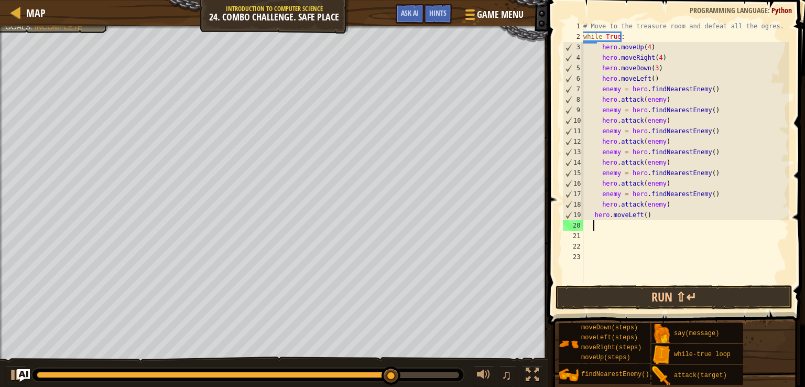
scroll to position [5, 0]
click at [589, 214] on div "# Move to the treasure room and defeat all the ogres. while True : hero . moveU…" at bounding box center [685, 162] width 208 height 283
type textarea "hero.moveLeft()"
click at [618, 230] on div "# Move to the treasure room and defeat all the ogres. while True : hero . moveU…" at bounding box center [685, 162] width 208 height 283
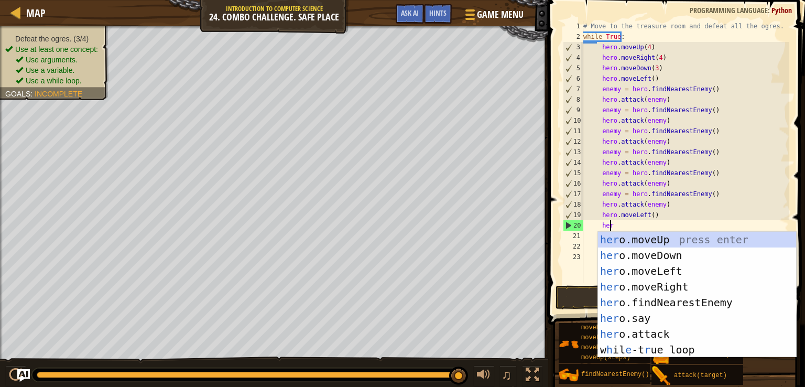
type textarea "hero"
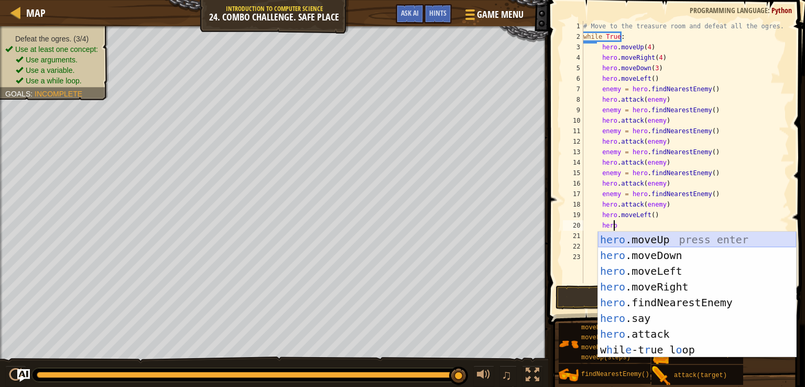
scroll to position [5, 1]
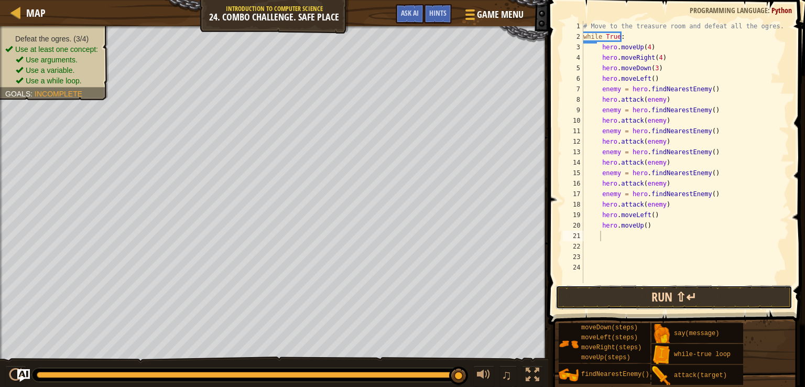
click at [668, 296] on button "Run ⇧↵" at bounding box center [674, 297] width 237 height 24
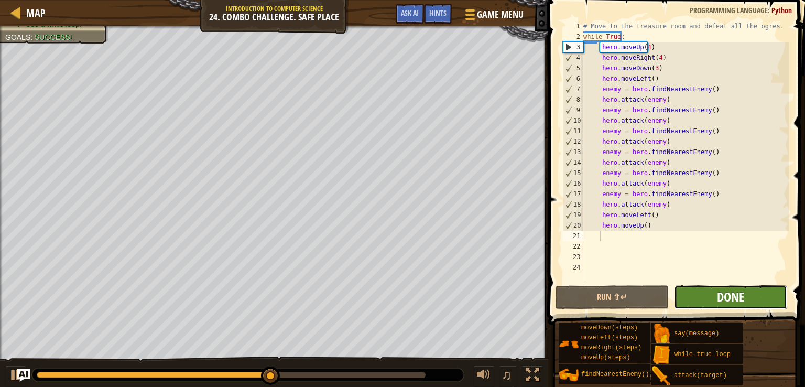
click at [723, 296] on span "Done" at bounding box center [730, 296] width 27 height 17
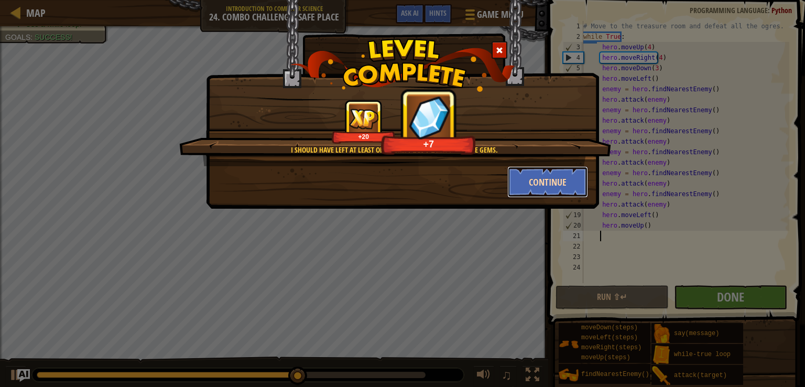
click at [550, 181] on button "Continue" at bounding box center [547, 181] width 81 height 31
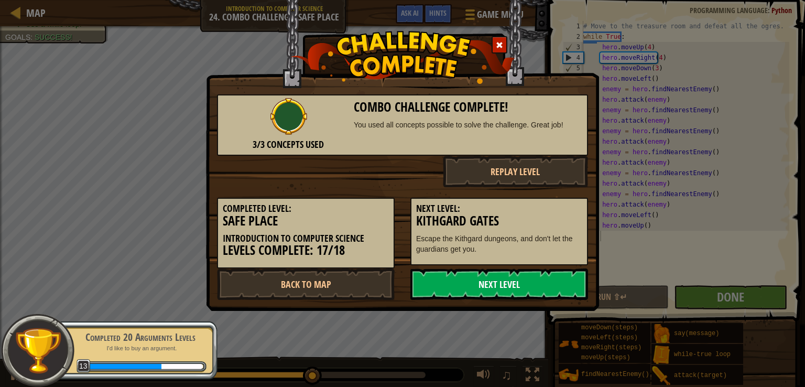
click at [479, 288] on link "Next Level" at bounding box center [499, 283] width 178 height 31
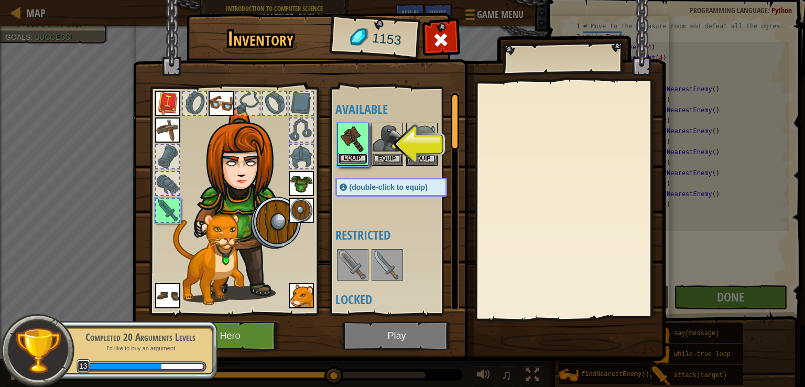
click at [367, 154] on button "Equip" at bounding box center [352, 158] width 29 height 11
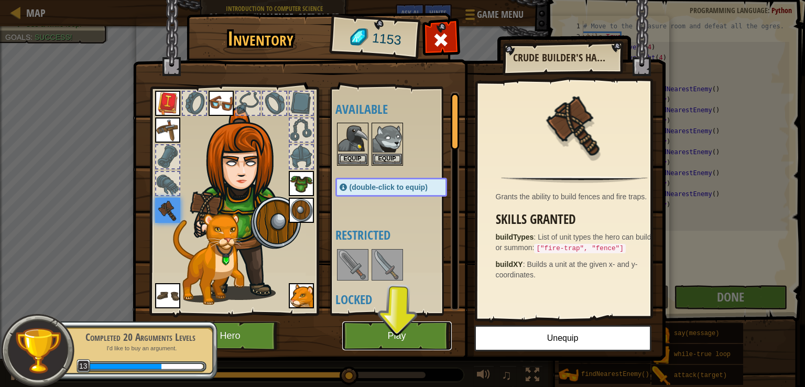
click at [404, 332] on button "Play" at bounding box center [397, 335] width 110 height 29
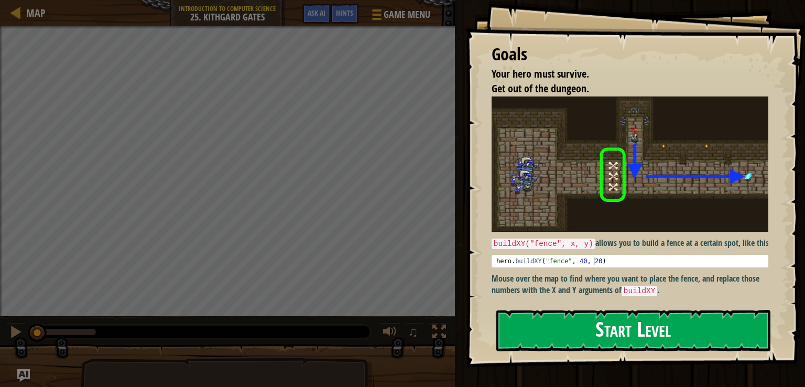
click at [619, 321] on button "Start Level" at bounding box center [633, 330] width 274 height 41
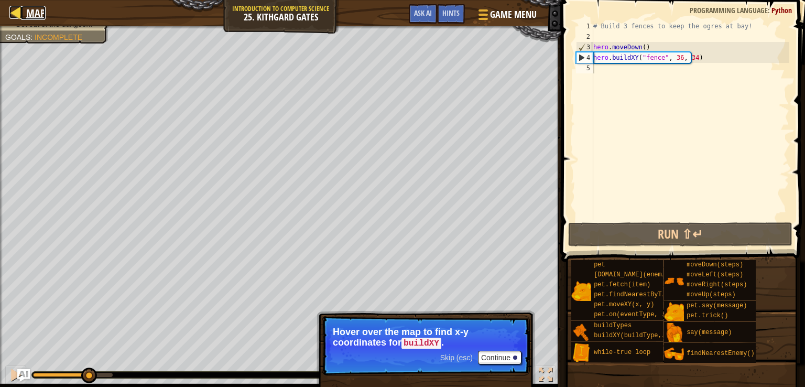
click at [31, 15] on span "Map" at bounding box center [35, 13] width 19 height 14
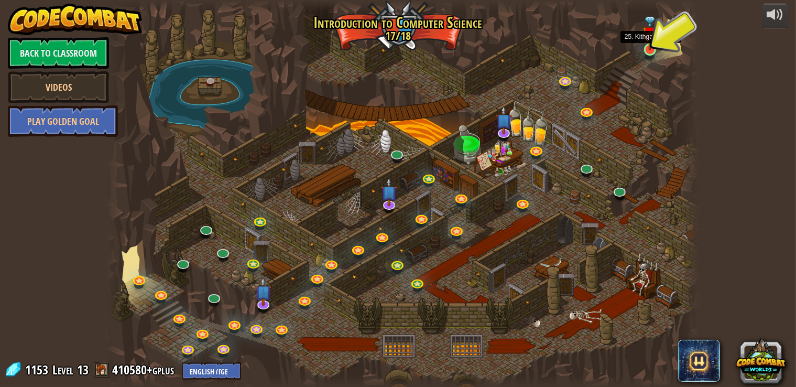
click at [655, 42] on img at bounding box center [650, 33] width 15 height 34
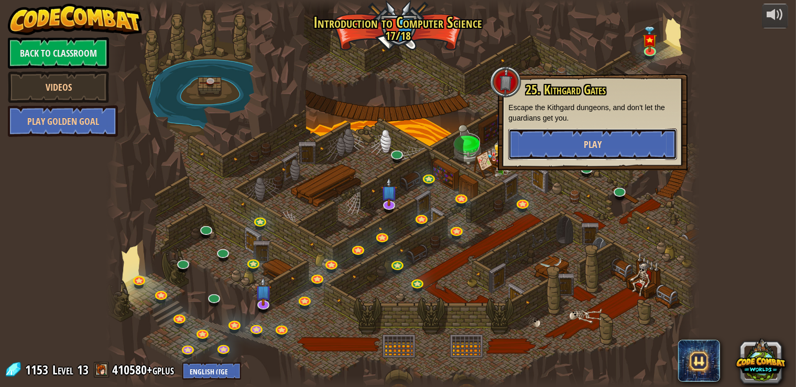
click at [637, 147] on button "Play" at bounding box center [593, 143] width 169 height 31
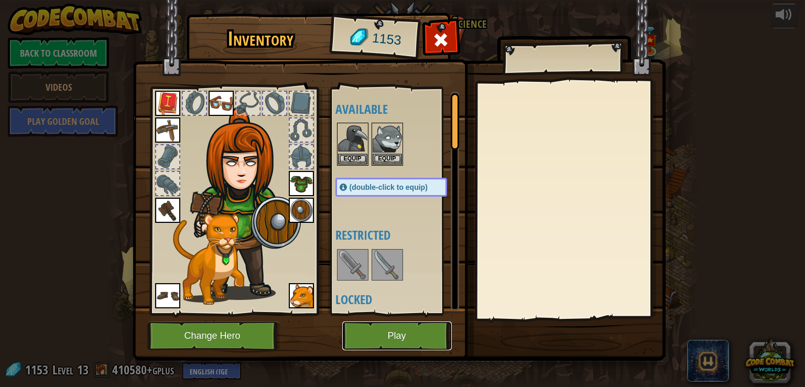
click at [417, 336] on button "Play" at bounding box center [397, 335] width 110 height 29
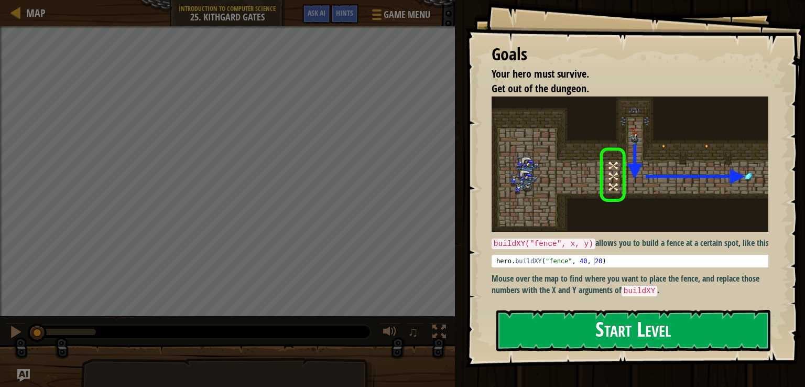
click at [600, 320] on button "Start Level" at bounding box center [633, 330] width 274 height 41
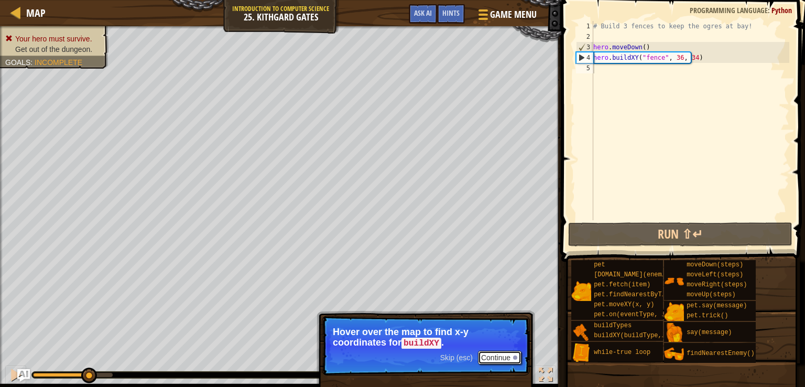
click at [489, 358] on button "Continue" at bounding box center [500, 358] width 44 height 14
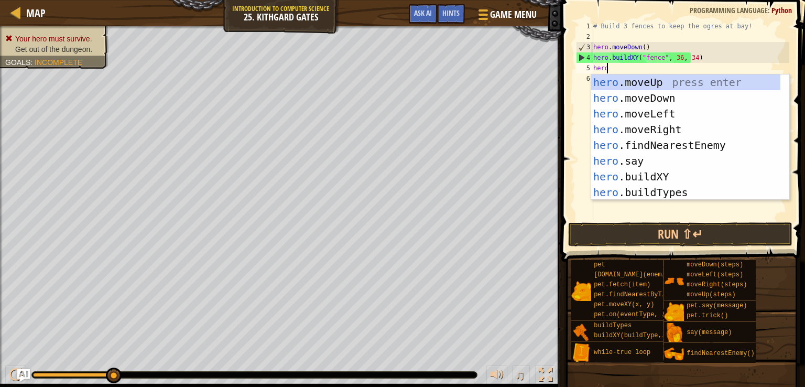
scroll to position [5, 1]
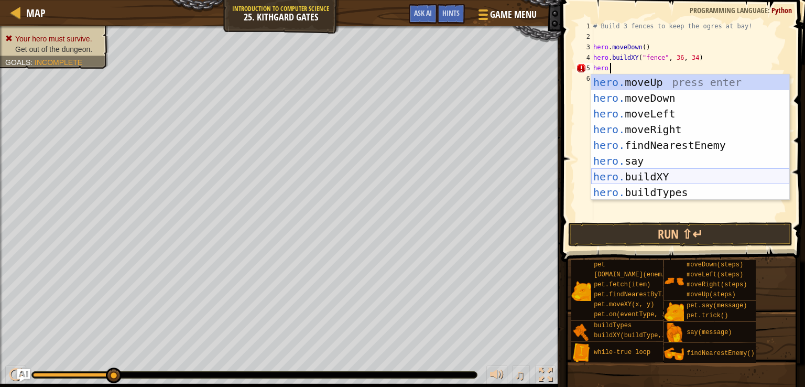
click at [734, 179] on div "hero. moveUp press enter hero. moveDown press enter hero. moveLeft press enter …" at bounding box center [690, 152] width 198 height 157
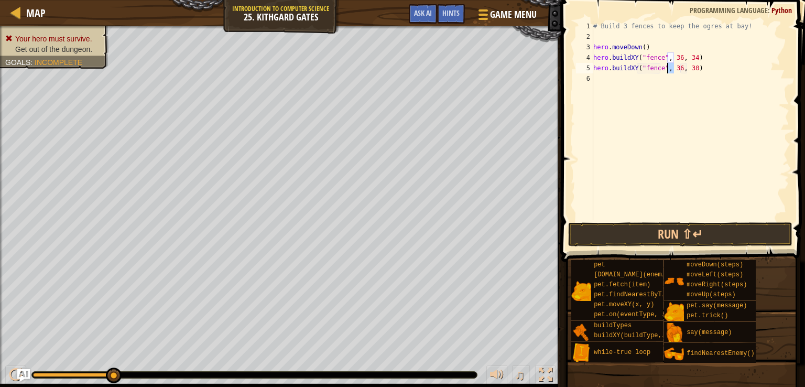
drag, startPoint x: 675, startPoint y: 69, endPoint x: 666, endPoint y: 67, distance: 9.2
click at [666, 67] on div "# Build 3 fences to keep the ogres at bay! hero . moveDown ( ) hero . buildXY (…" at bounding box center [690, 131] width 198 height 220
click at [684, 66] on div "# Build 3 fences to keep the ogres at bay! hero . moveDown ( ) hero . buildXY (…" at bounding box center [690, 131] width 198 height 220
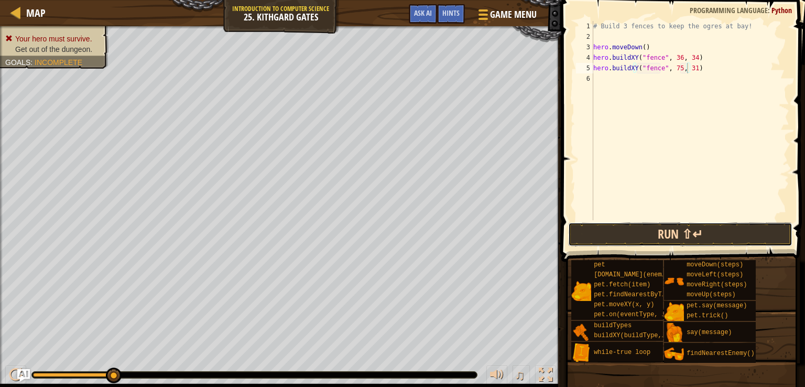
click at [695, 226] on button "Run ⇧↵" at bounding box center [680, 234] width 224 height 24
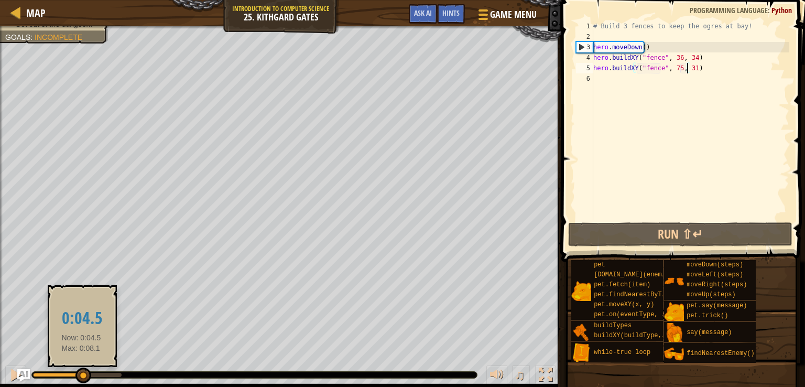
drag, startPoint x: 117, startPoint y: 373, endPoint x: 80, endPoint y: 372, distance: 37.2
click at [80, 372] on div at bounding box center [83, 375] width 16 height 16
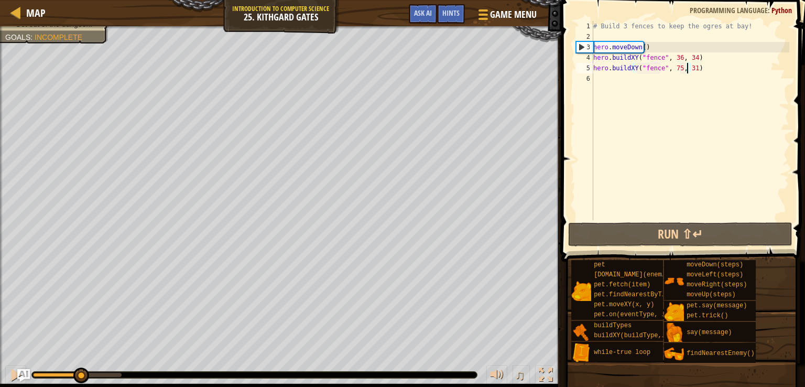
click at [673, 66] on div "# Build 3 fences to keep the ogres at bay! hero . moveDown ( ) hero . buildXY (…" at bounding box center [690, 131] width 198 height 220
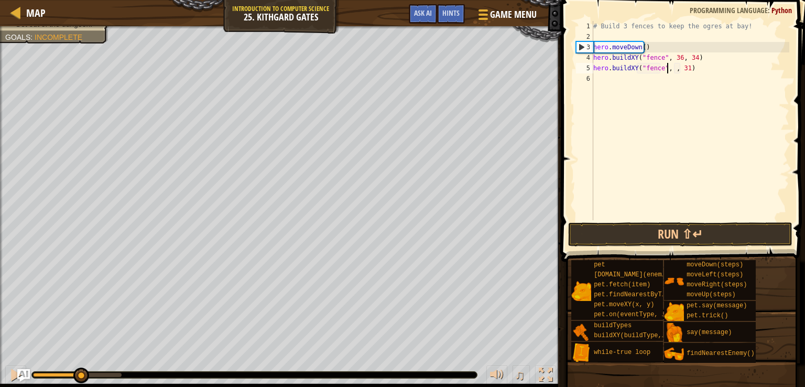
scroll to position [5, 9]
type textarea "hero.buildXY("fence", 57, 31)"
click at [706, 68] on div "# Build 3 fences to keep the ogres at bay! hero . moveDown ( ) hero . buildXY (…" at bounding box center [690, 131] width 198 height 220
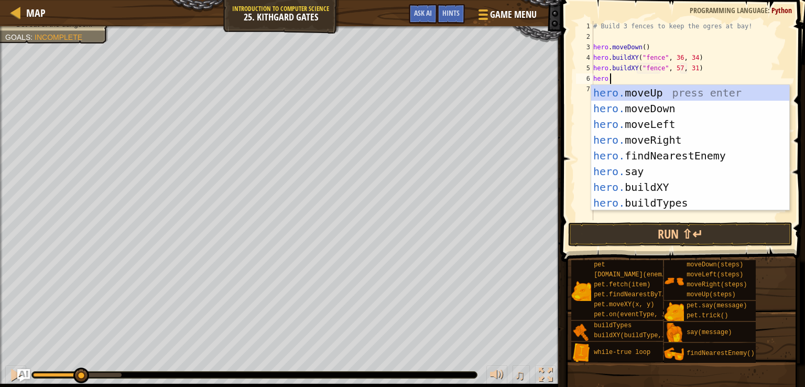
scroll to position [5, 1]
click at [694, 194] on div "hero. moveUp press enter hero. moveDown press enter hero. moveLeft press enter …" at bounding box center [690, 163] width 198 height 157
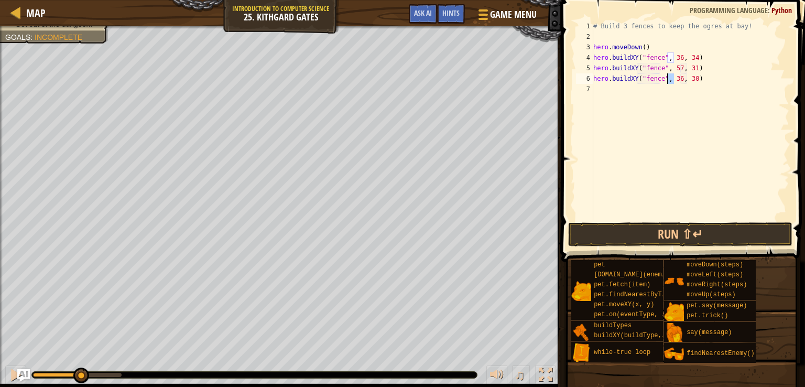
drag, startPoint x: 674, startPoint y: 76, endPoint x: 667, endPoint y: 76, distance: 6.8
click at [667, 76] on div "# Build 3 fences to keep the ogres at bay! hero . moveDown ( ) hero . buildXY (…" at bounding box center [690, 131] width 198 height 220
click at [687, 75] on div "# Build 3 fences to keep the ogres at bay! hero . moveDown ( ) hero . buildXY (…" at bounding box center [690, 131] width 198 height 220
type textarea "hero.buildXY("fence", 75, 31)"
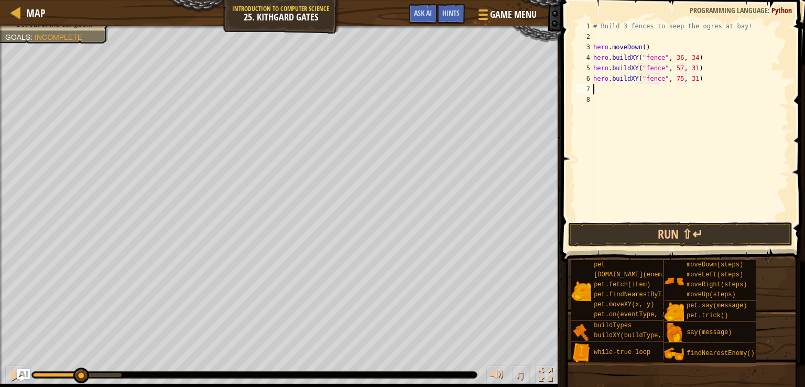
scroll to position [5, 0]
drag, startPoint x: 696, startPoint y: 249, endPoint x: 696, endPoint y: 234, distance: 14.7
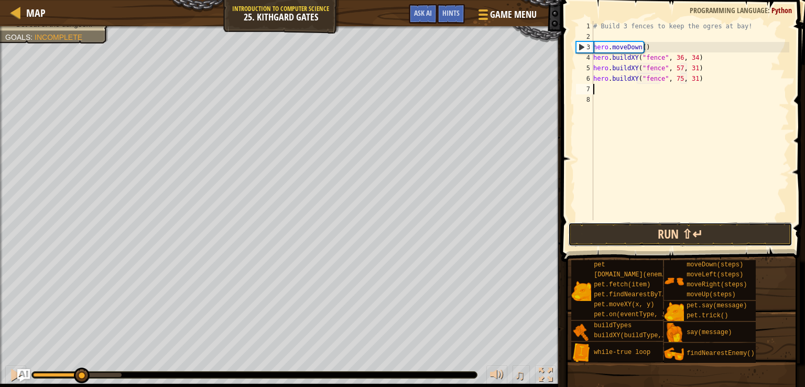
click at [696, 233] on button "Run ⇧↵" at bounding box center [680, 234] width 224 height 24
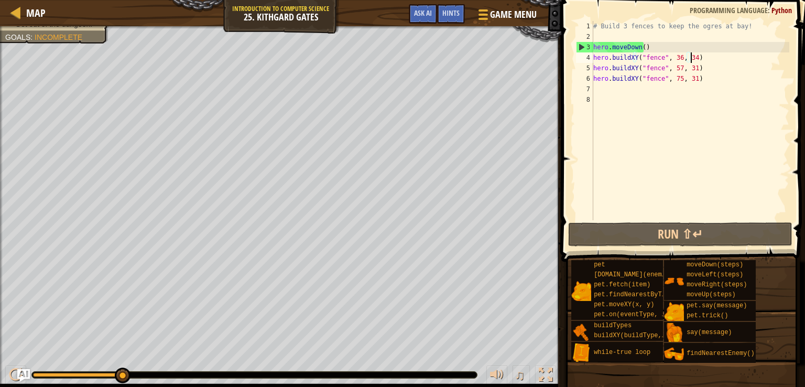
click at [694, 61] on div "# Build 3 fences to keep the ogres at bay! hero . moveDown ( ) hero . buildXY (…" at bounding box center [690, 131] width 198 height 220
type textarea "hero.buildXY("fence", 36, 34)"
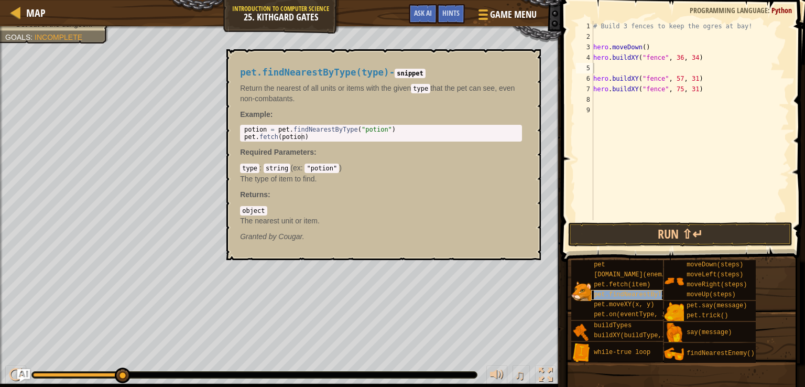
type textarea "pet.findNearestByType(type)"
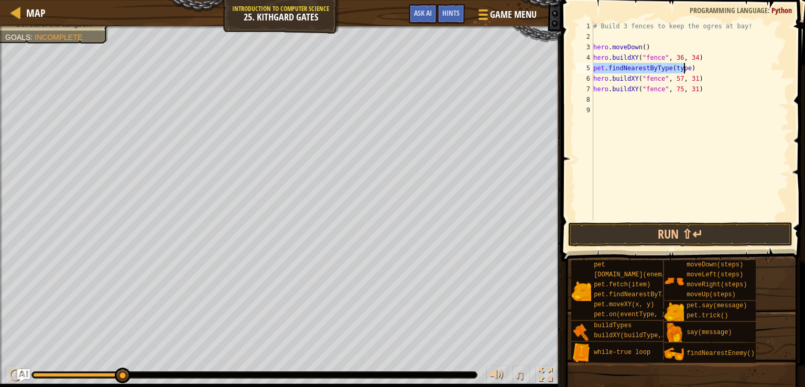
click at [701, 71] on div "# Build 3 fences to keep the ogres at bay! hero . moveDown ( ) hero . buildXY (…" at bounding box center [690, 120] width 198 height 199
type textarea "p"
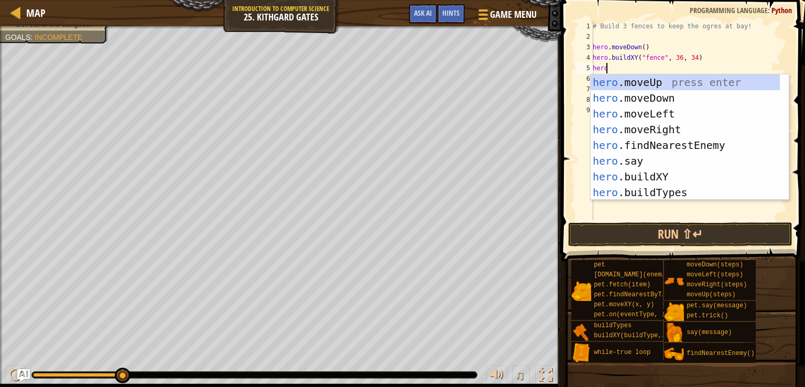
scroll to position [5, 1]
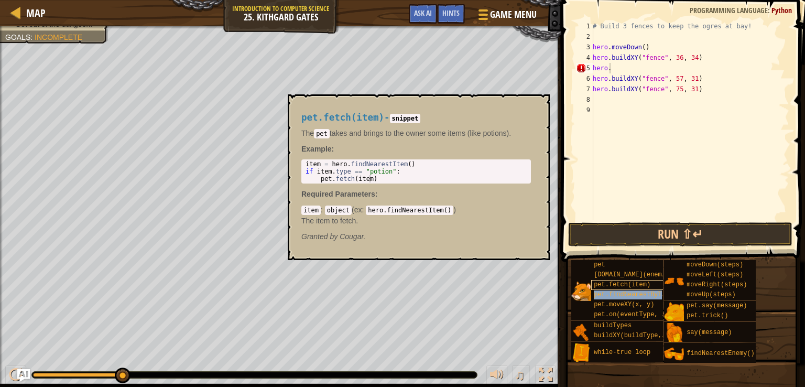
type textarea "hero.pet.findNearestByType(type)"
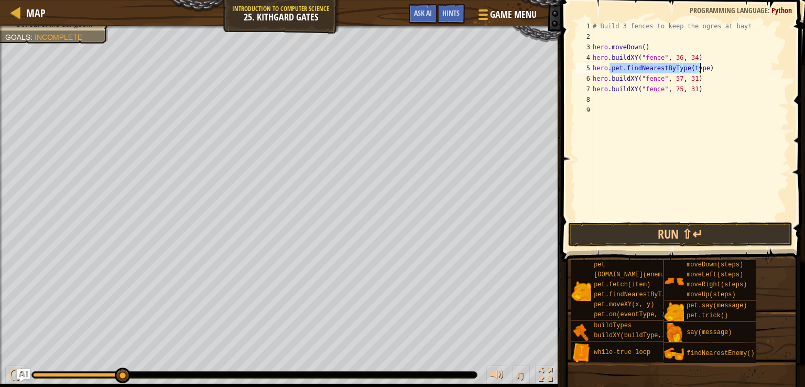
click at [688, 133] on div "# Build 3 fences to keep the ogres at bay! hero . moveDown ( ) hero . buildXY (…" at bounding box center [690, 131] width 199 height 220
click at [719, 78] on div "# Build 3 fences to keep the ogres at bay! hero . moveDown ( ) hero . buildXY (…" at bounding box center [690, 131] width 199 height 220
click at [722, 61] on div "# Build 3 fences to keep the ogres at bay! hero . moveDown ( ) hero . buildXY (…" at bounding box center [690, 131] width 199 height 220
click at [726, 73] on div "# Build 3 fences to keep the ogres at bay! hero . moveDown ( ) hero . buildXY (…" at bounding box center [690, 131] width 199 height 220
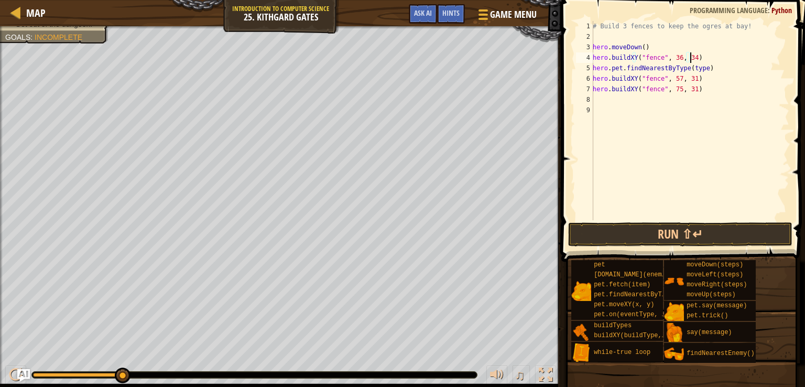
type textarea "hero.pet.findNearestByType(type)"
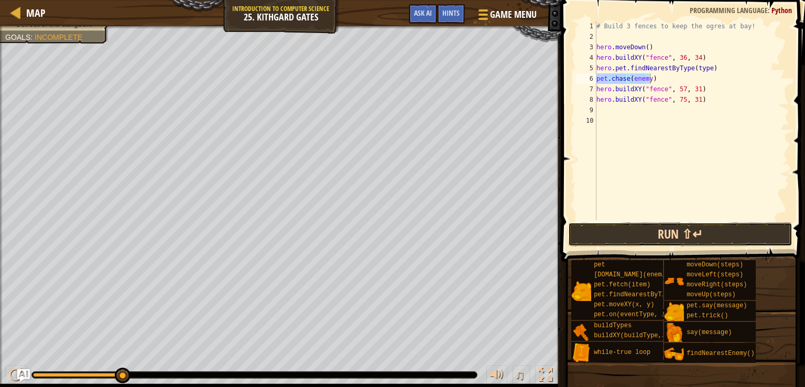
click at [684, 235] on button "Run ⇧↵" at bounding box center [680, 234] width 224 height 24
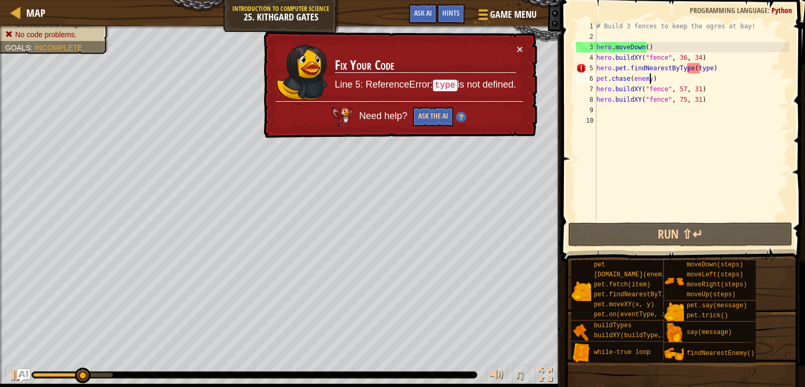
click at [609, 68] on div "# Build 3 fences to keep the ogres at bay! hero . moveDown ( ) hero . buildXY (…" at bounding box center [691, 131] width 195 height 220
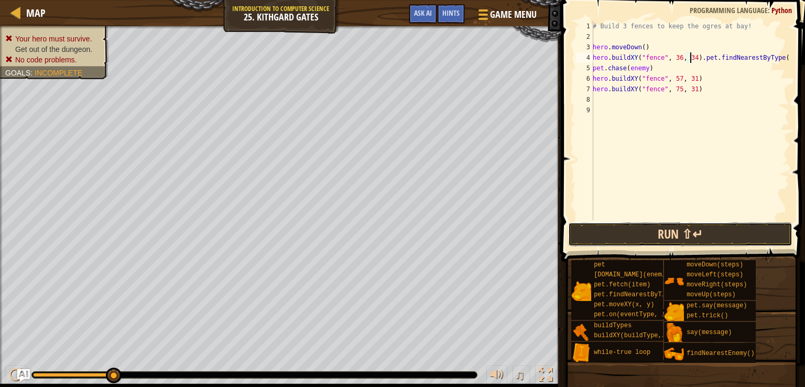
click at [696, 232] on button "Run ⇧↵" at bounding box center [680, 234] width 224 height 24
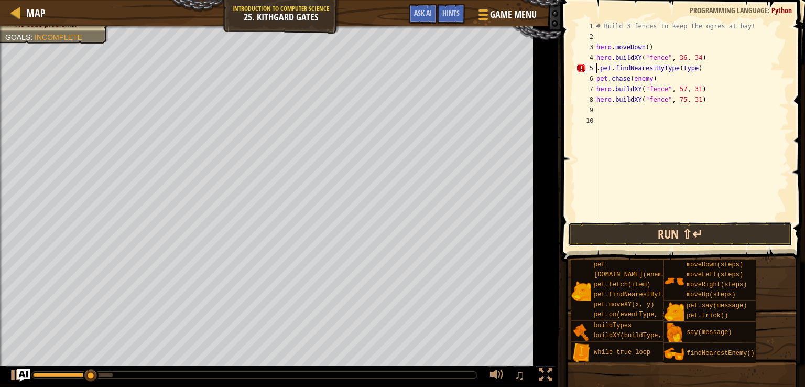
click at [698, 239] on button "Run ⇧↵" at bounding box center [680, 234] width 224 height 24
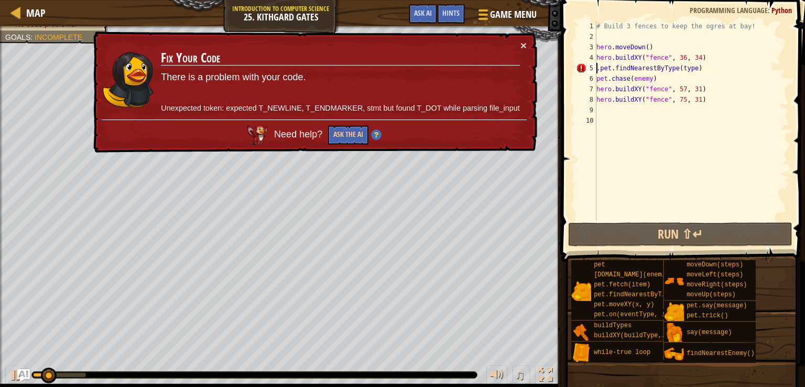
click at [600, 68] on div "# Build 3 fences to keep the ogres at bay! hero . moveDown ( ) hero . buildXY (…" at bounding box center [691, 131] width 195 height 220
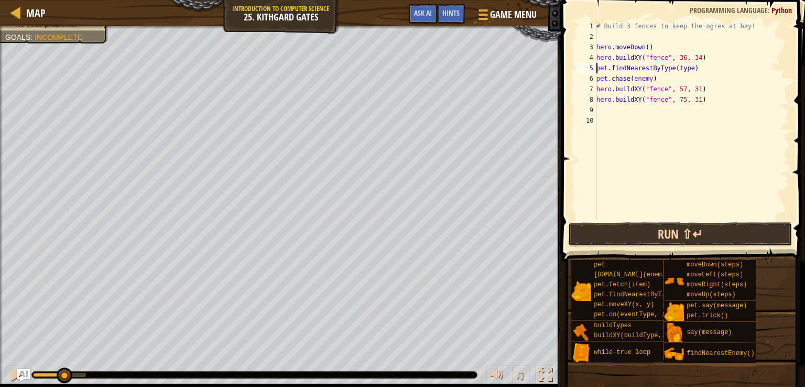
click at [670, 235] on button "Run ⇧↵" at bounding box center [680, 234] width 224 height 24
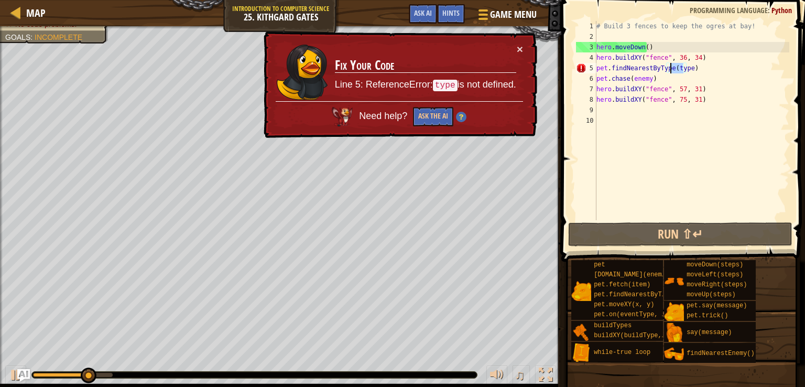
drag, startPoint x: 683, startPoint y: 67, endPoint x: 670, endPoint y: 66, distance: 13.1
click at [670, 66] on div "# Build 3 fences to keep the ogres at bay! hero . moveDown ( ) hero . buildXY (…" at bounding box center [691, 131] width 195 height 220
type textarea "pet.findNearestByType()"
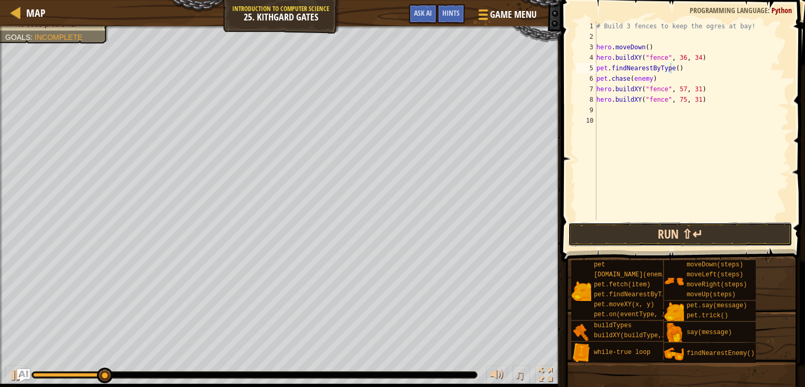
click at [720, 225] on button "Run ⇧↵" at bounding box center [680, 234] width 224 height 24
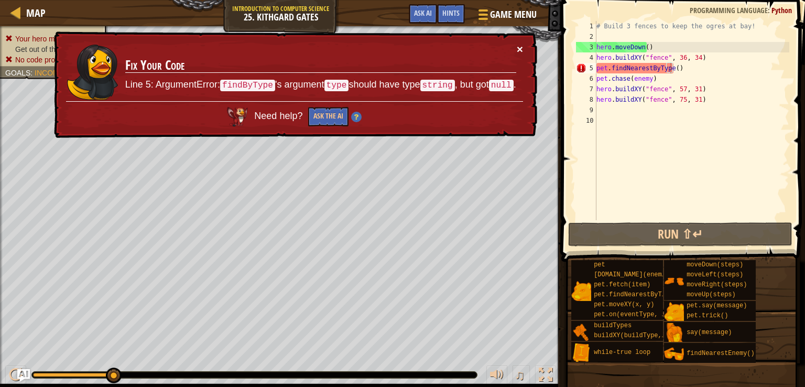
click at [522, 50] on button "×" at bounding box center [520, 49] width 6 height 11
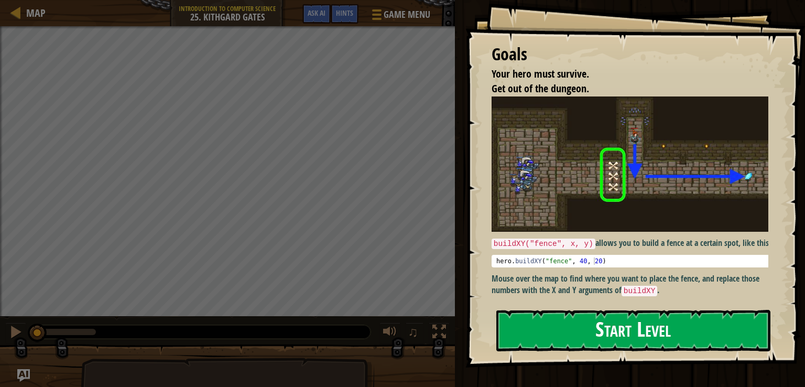
click at [627, 317] on button "Start Level" at bounding box center [633, 330] width 274 height 41
